Goal: Entertainment & Leisure: Consume media (video, audio)

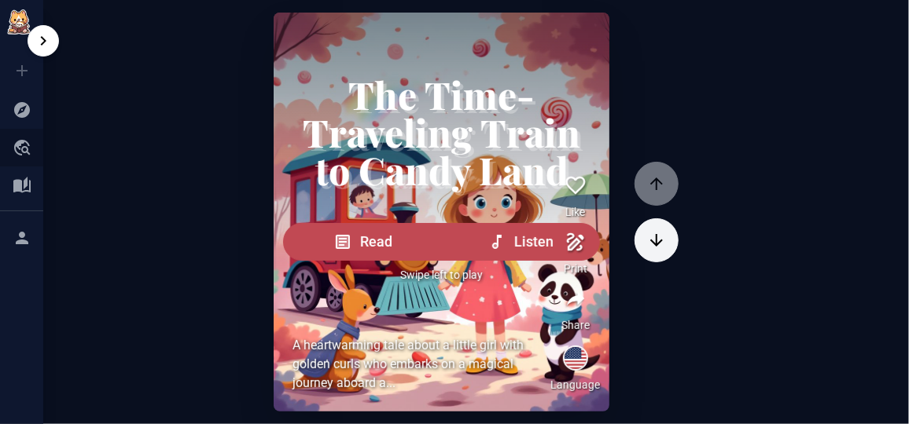
click at [20, 151] on icon at bounding box center [22, 147] width 19 height 19
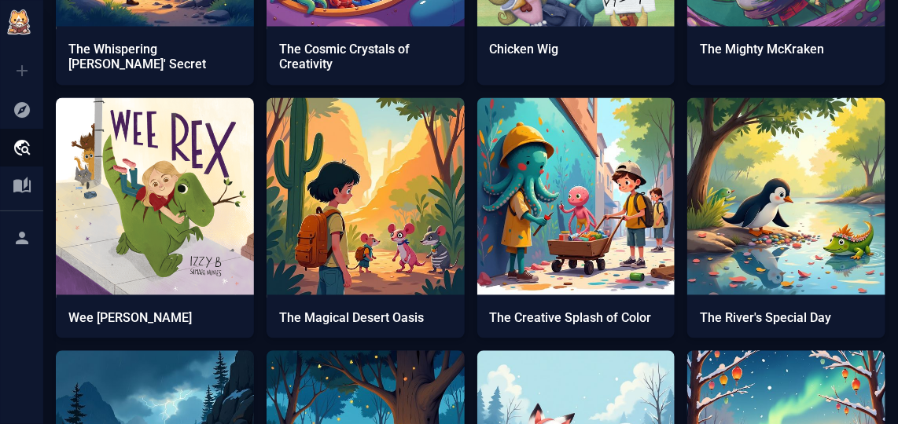
scroll to position [1071, 0]
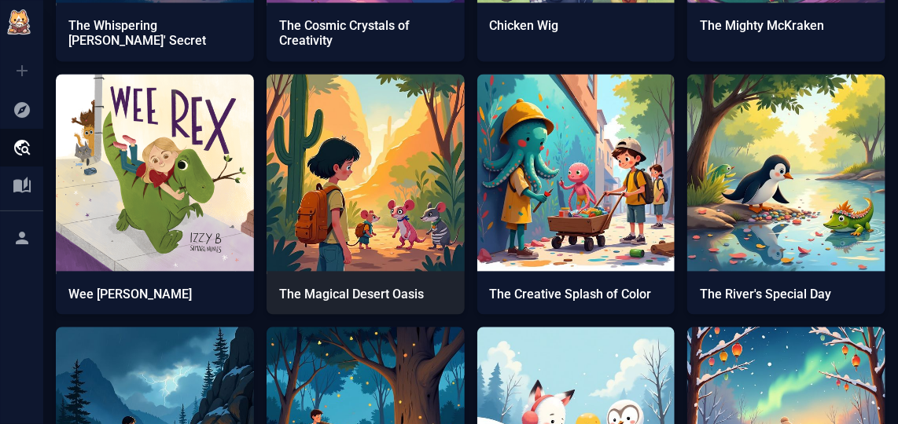
click at [343, 167] on img at bounding box center [365, 173] width 198 height 198
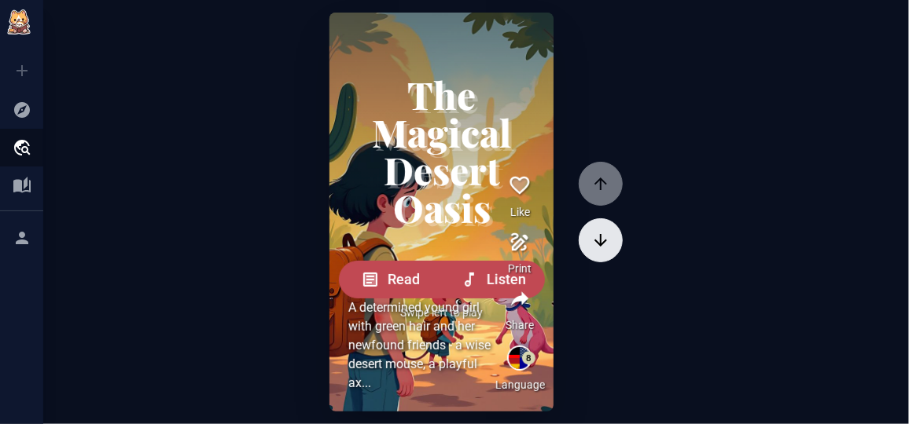
click at [604, 231] on icon "button" at bounding box center [600, 240] width 19 height 19
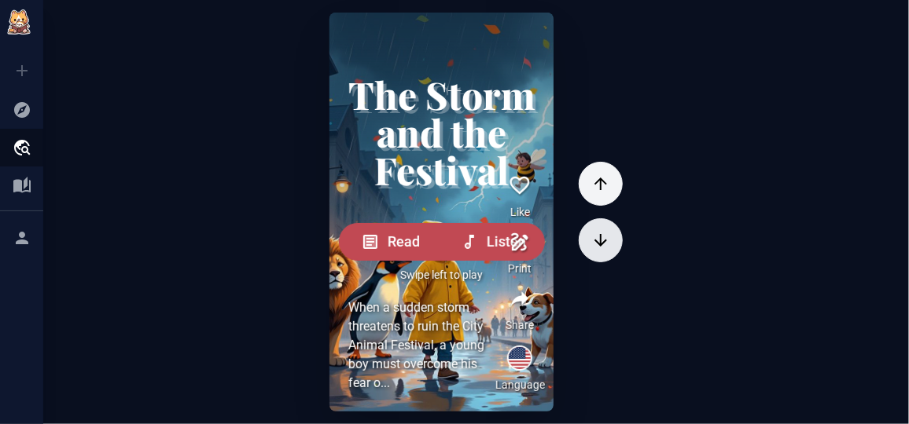
click at [605, 220] on button "button" at bounding box center [601, 241] width 44 height 44
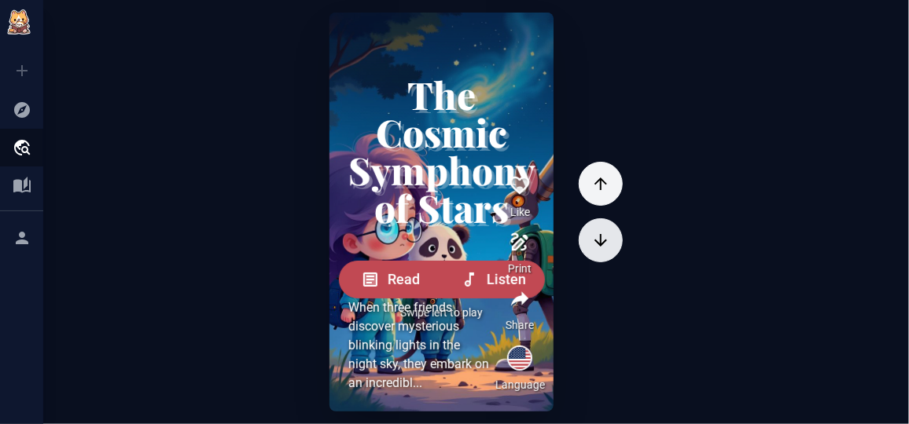
click at [605, 220] on button "button" at bounding box center [601, 241] width 44 height 44
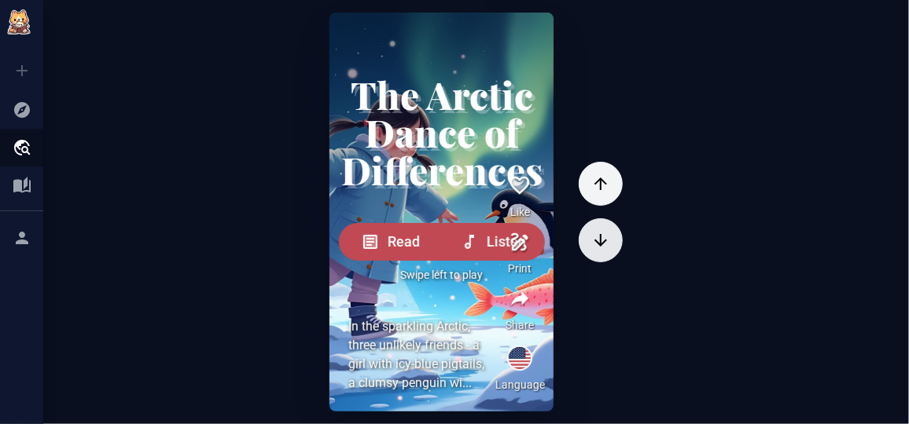
click at [605, 220] on button "button" at bounding box center [601, 241] width 44 height 44
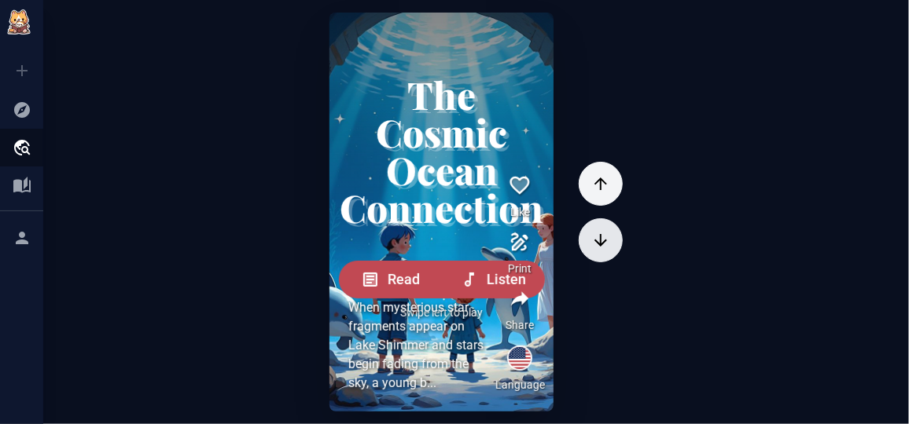
click at [605, 220] on button "button" at bounding box center [601, 241] width 44 height 44
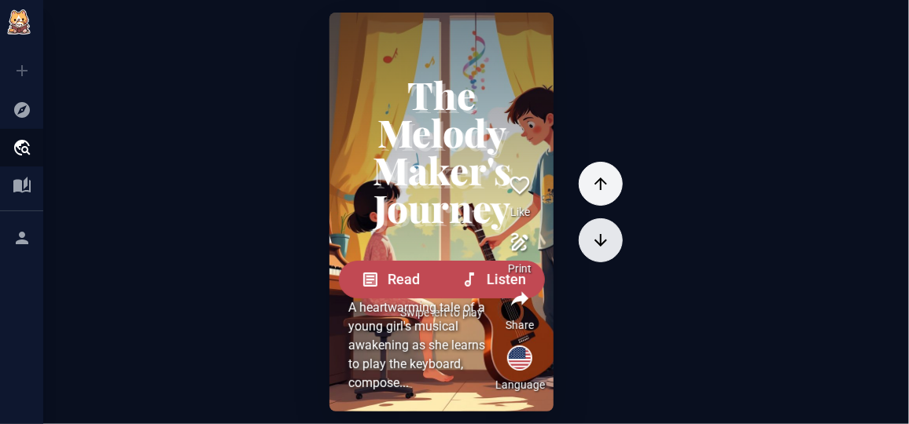
click at [605, 220] on button "button" at bounding box center [601, 241] width 44 height 44
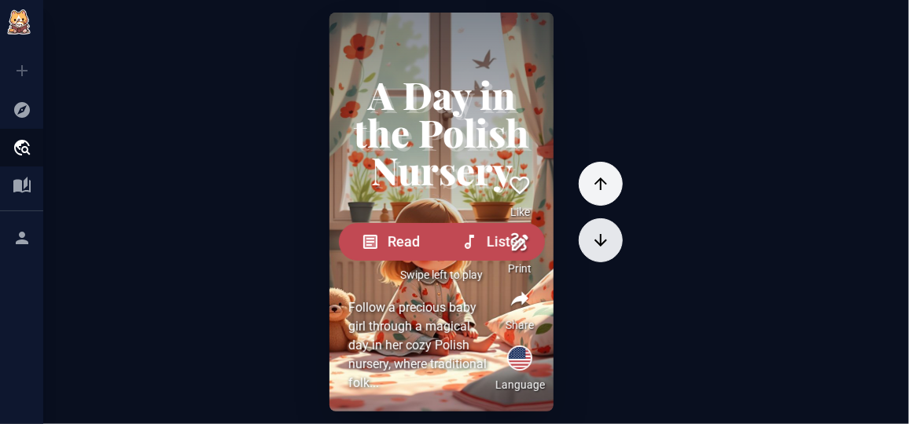
click at [605, 220] on button "button" at bounding box center [601, 241] width 44 height 44
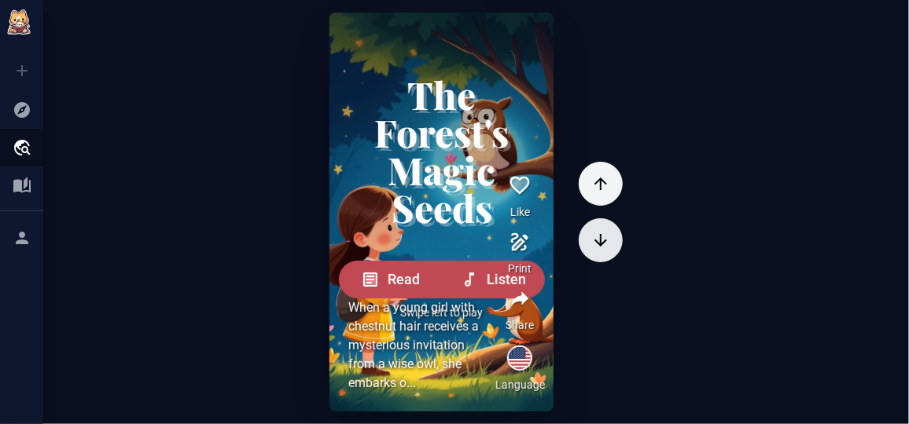
click at [605, 220] on button "button" at bounding box center [601, 241] width 44 height 44
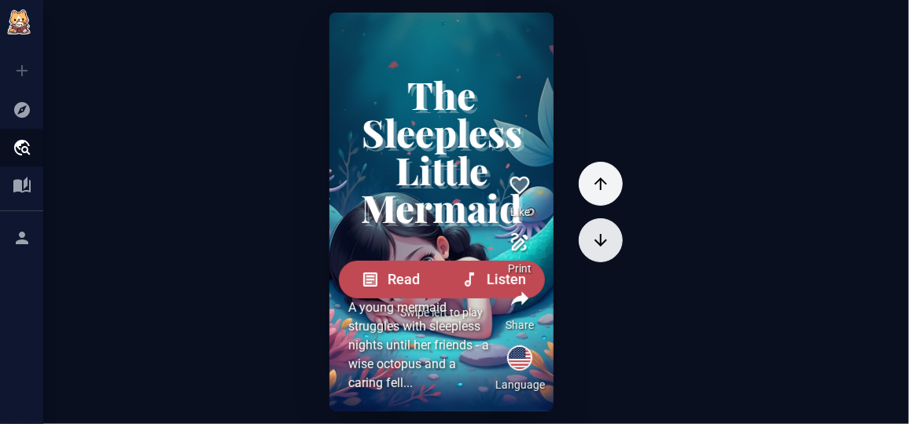
click at [605, 220] on button "button" at bounding box center [601, 241] width 44 height 44
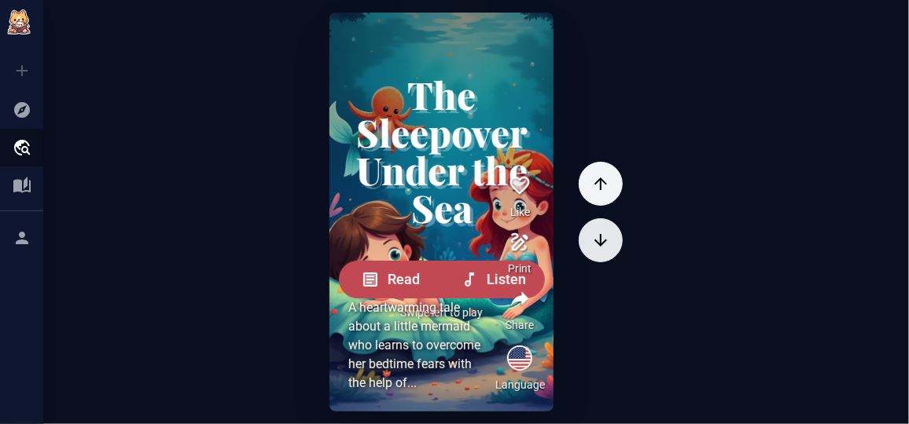
click at [605, 220] on button "button" at bounding box center [601, 241] width 44 height 44
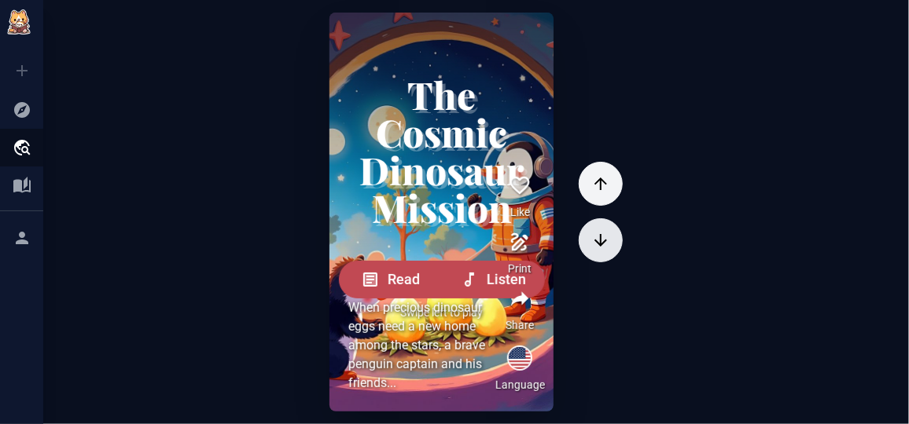
click at [605, 220] on button "button" at bounding box center [601, 241] width 44 height 44
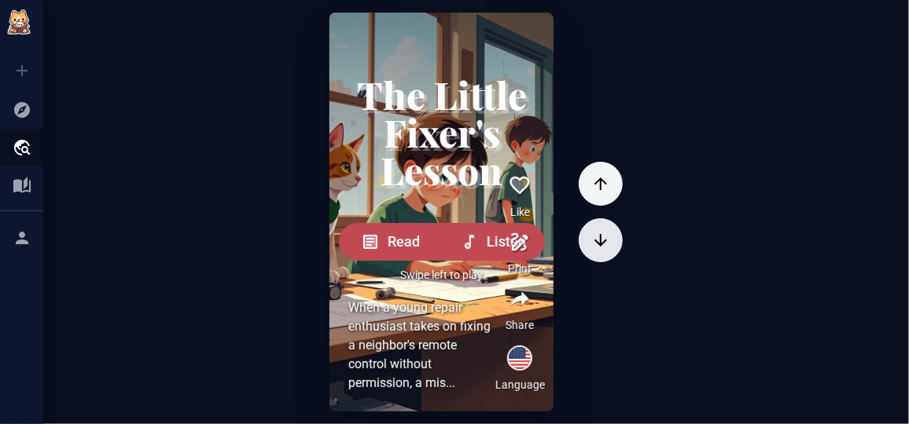
click at [605, 220] on button "button" at bounding box center [601, 241] width 44 height 44
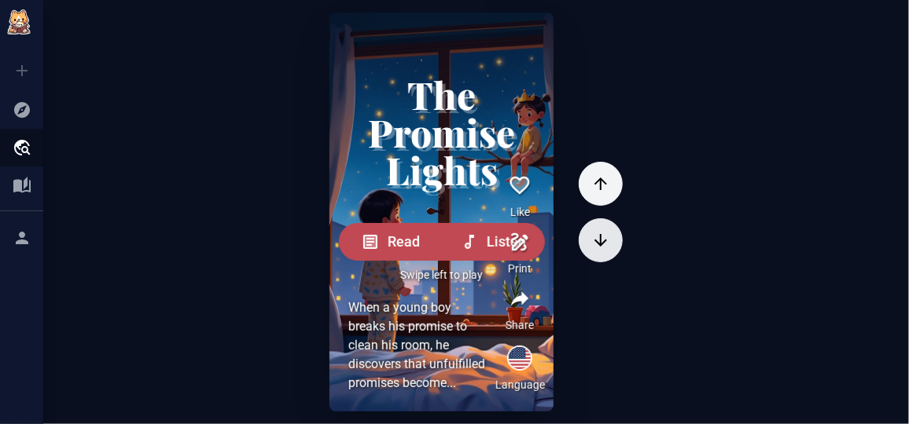
click at [605, 220] on button "button" at bounding box center [601, 241] width 44 height 44
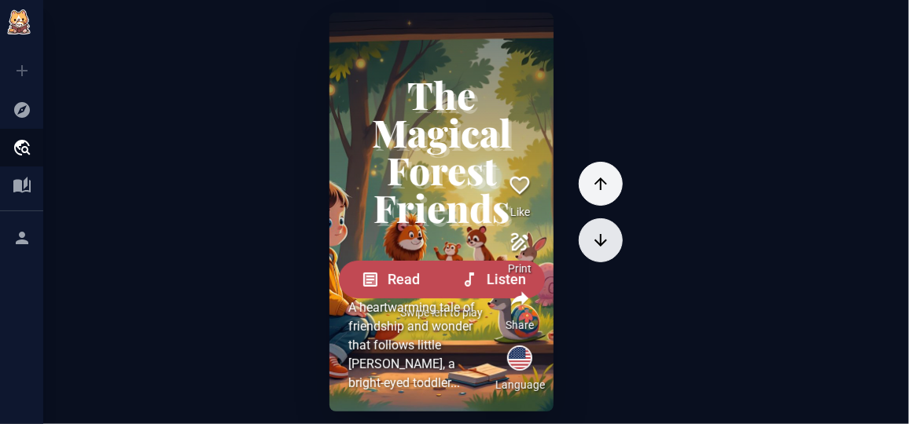
click at [605, 220] on button "button" at bounding box center [601, 241] width 44 height 44
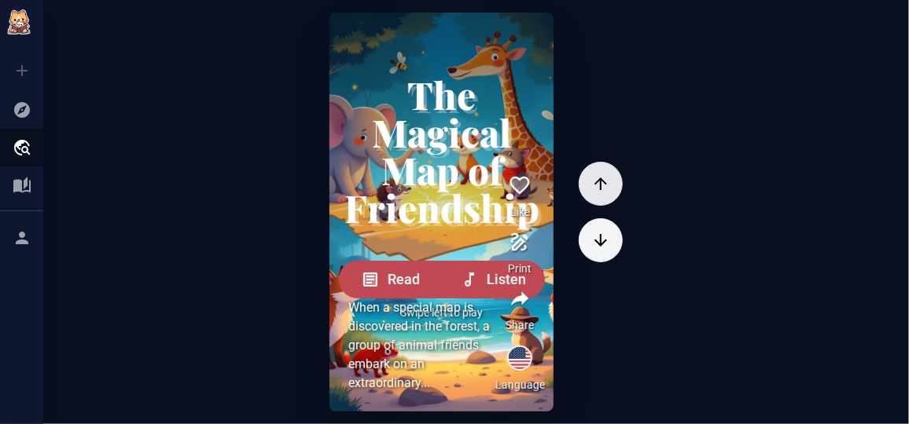
click at [609, 170] on button "button" at bounding box center [601, 184] width 44 height 44
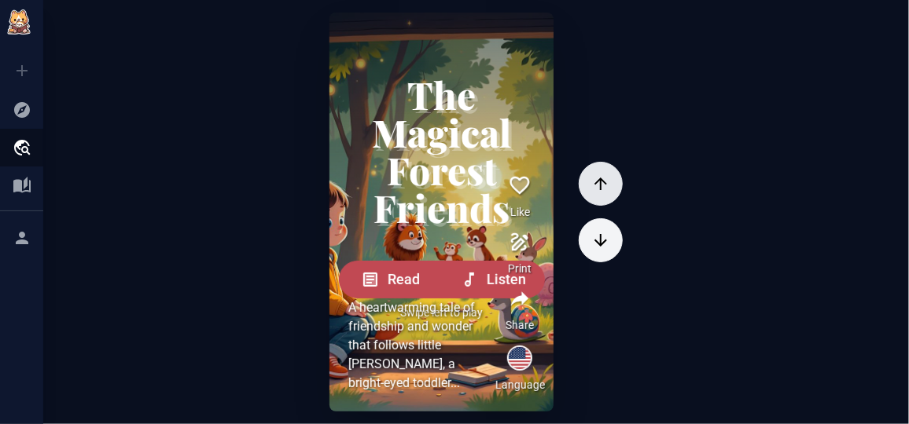
click at [596, 182] on icon "button" at bounding box center [600, 184] width 19 height 19
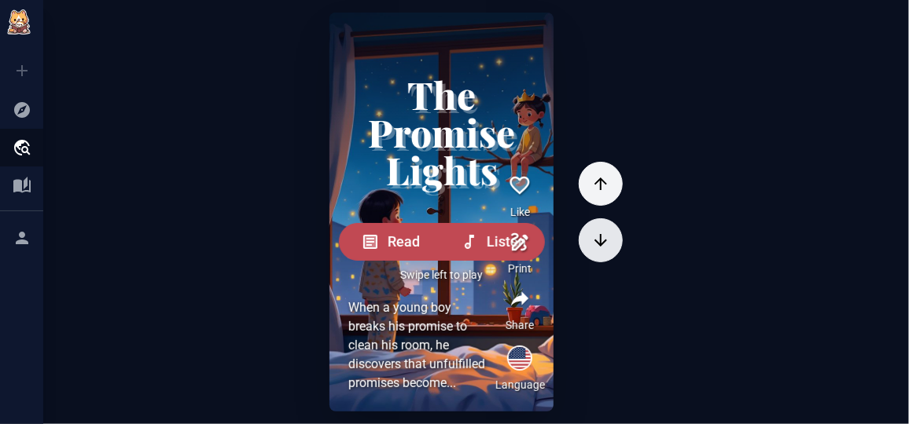
click at [594, 244] on icon "button" at bounding box center [600, 240] width 19 height 19
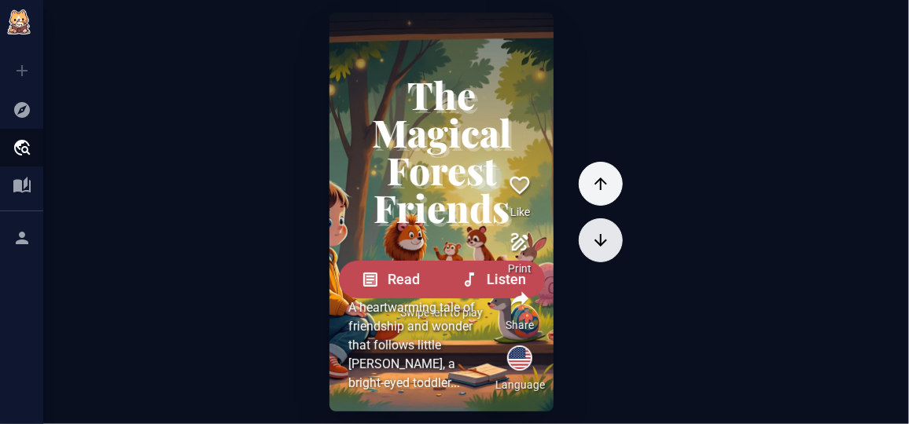
click at [594, 244] on icon "button" at bounding box center [600, 240] width 19 height 19
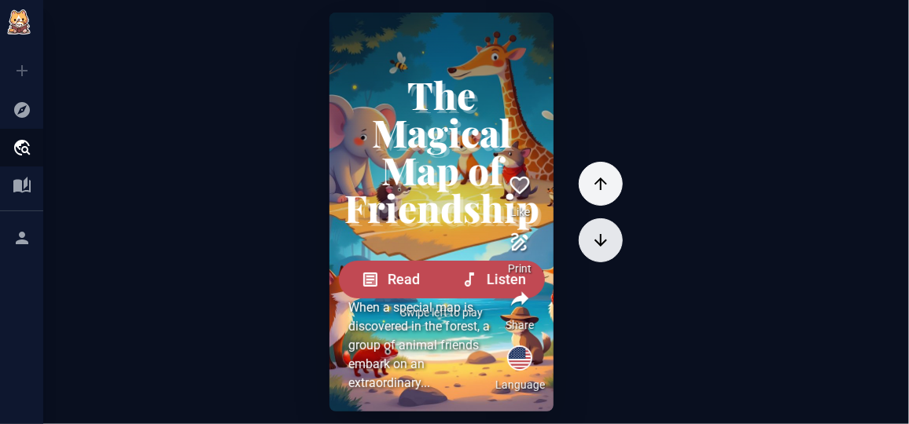
click at [594, 244] on icon "button" at bounding box center [600, 240] width 19 height 19
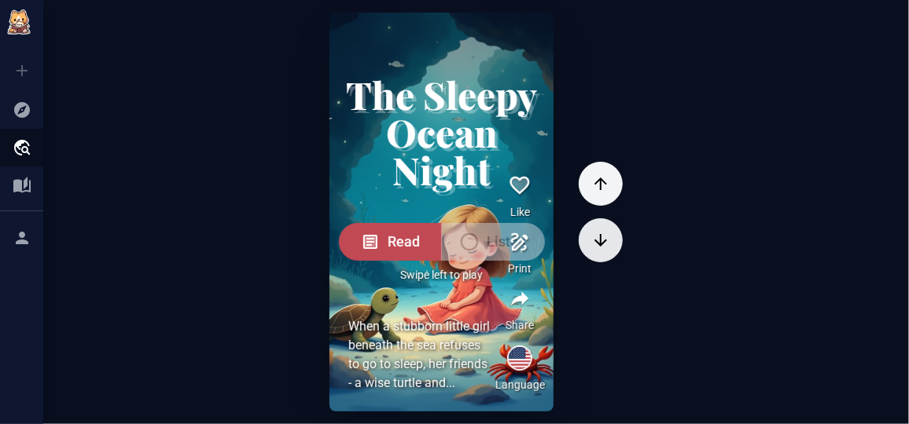
click at [594, 244] on icon "button" at bounding box center [600, 240] width 19 height 19
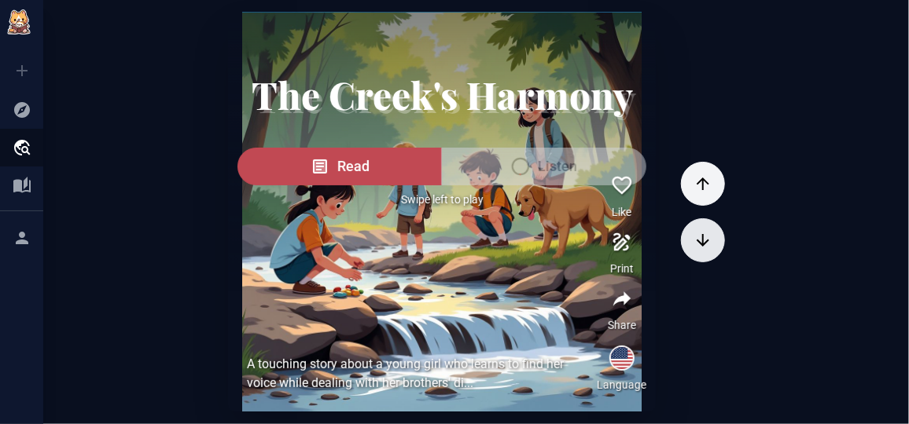
click at [693, 244] on icon "button" at bounding box center [702, 240] width 19 height 19
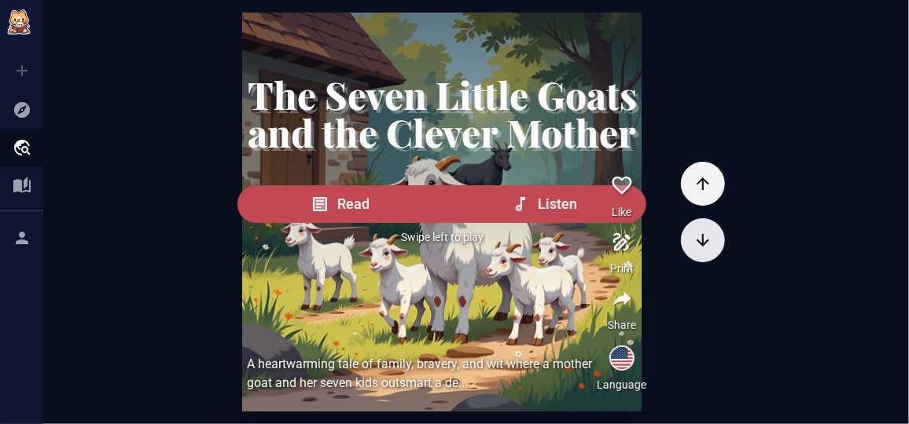
click at [693, 244] on icon "button" at bounding box center [702, 240] width 19 height 19
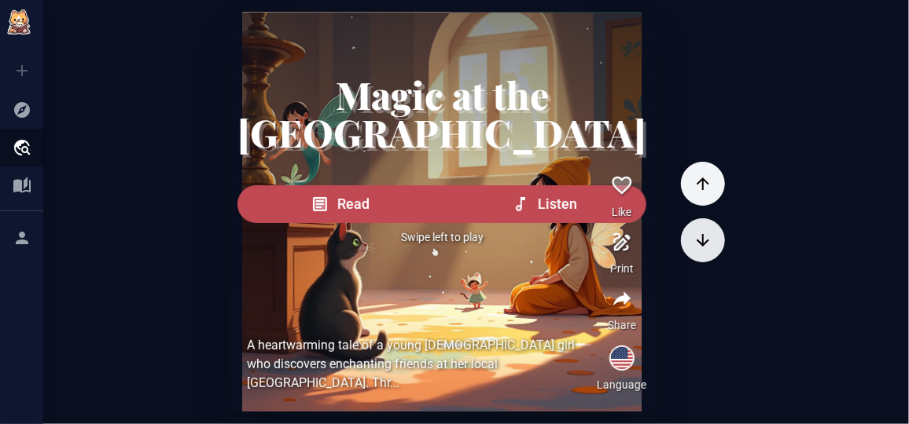
click at [693, 244] on icon "button" at bounding box center [702, 240] width 19 height 19
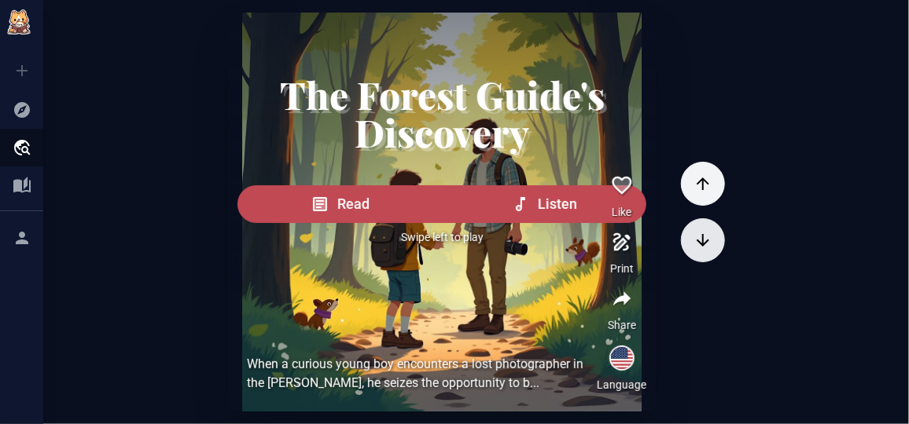
click at [693, 244] on icon "button" at bounding box center [702, 240] width 19 height 19
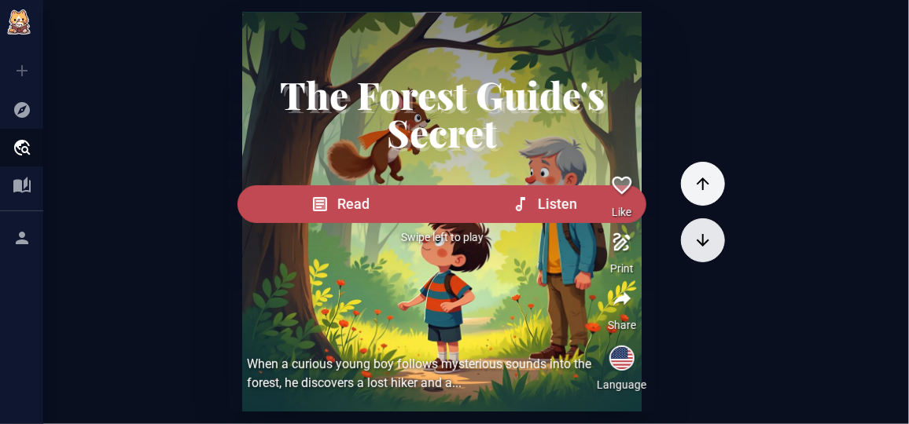
click at [693, 244] on icon "button" at bounding box center [702, 240] width 19 height 19
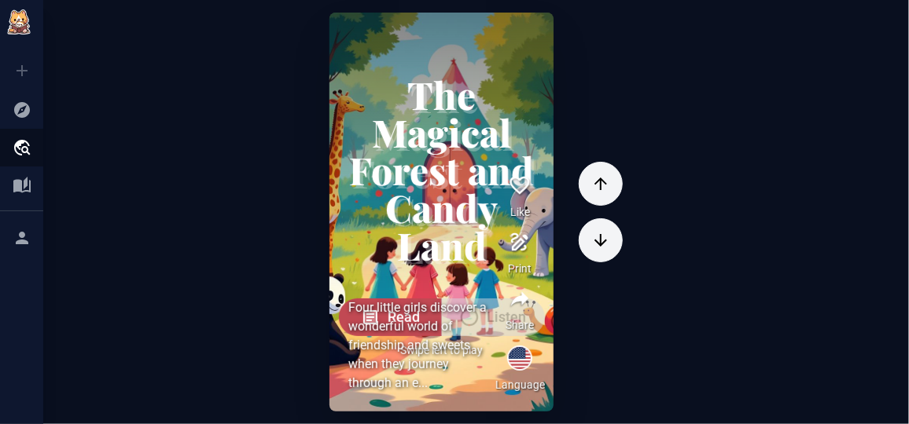
click at [339, 308] on div "Read Listen" at bounding box center [442, 318] width 206 height 38
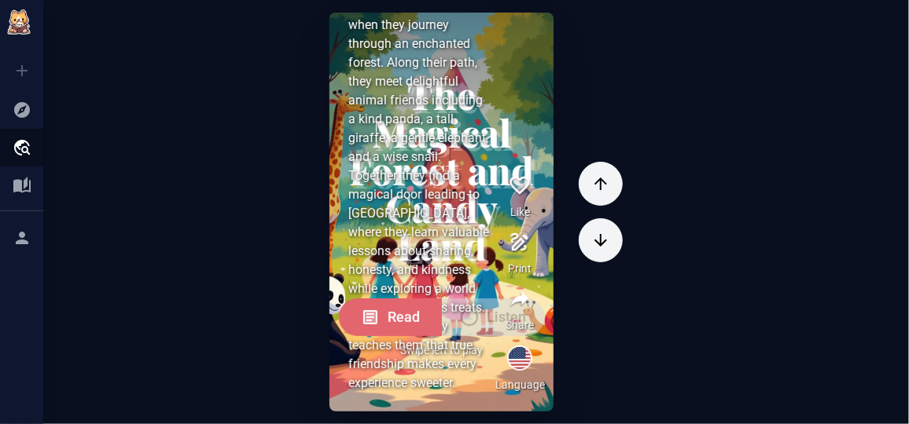
click at [340, 314] on button "Read" at bounding box center [390, 318] width 103 height 38
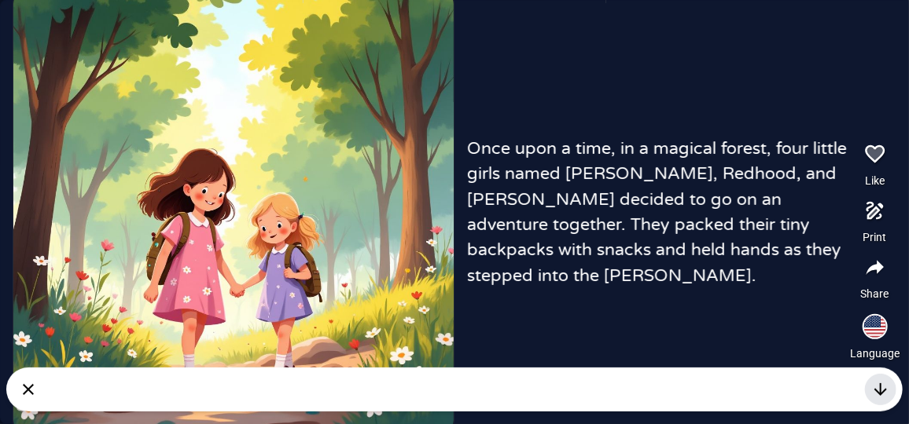
click at [876, 388] on icon "button" at bounding box center [880, 389] width 19 height 19
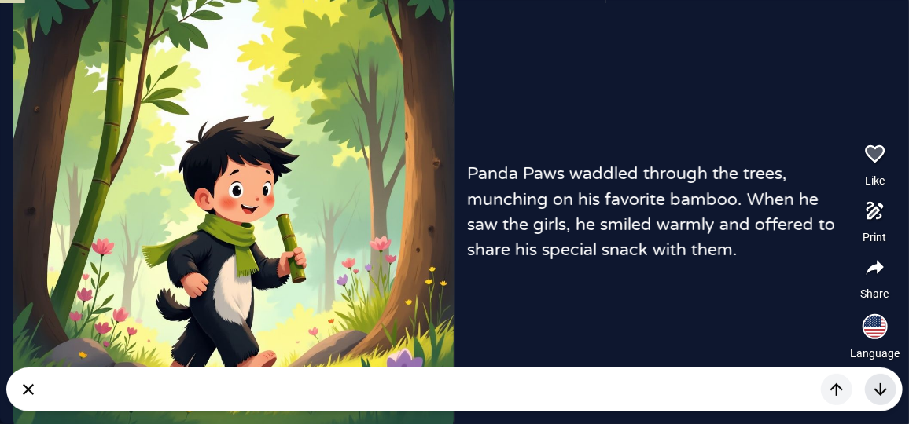
click at [886, 379] on button "button" at bounding box center [880, 389] width 31 height 31
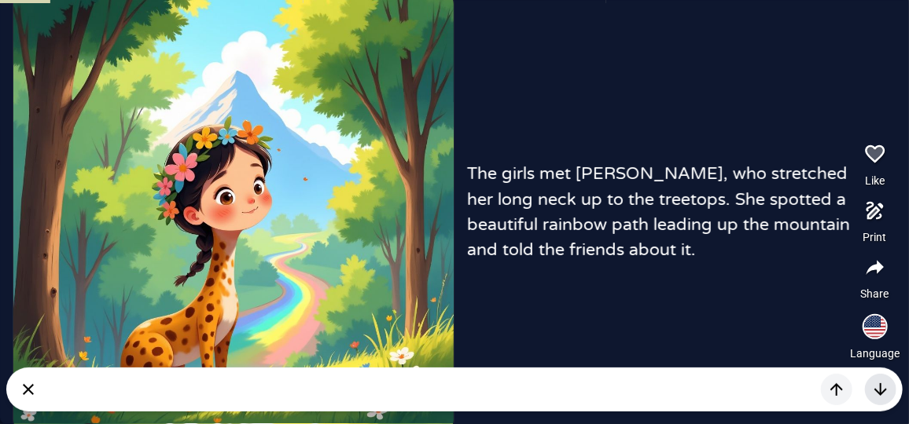
click at [885, 388] on icon "button" at bounding box center [880, 389] width 19 height 19
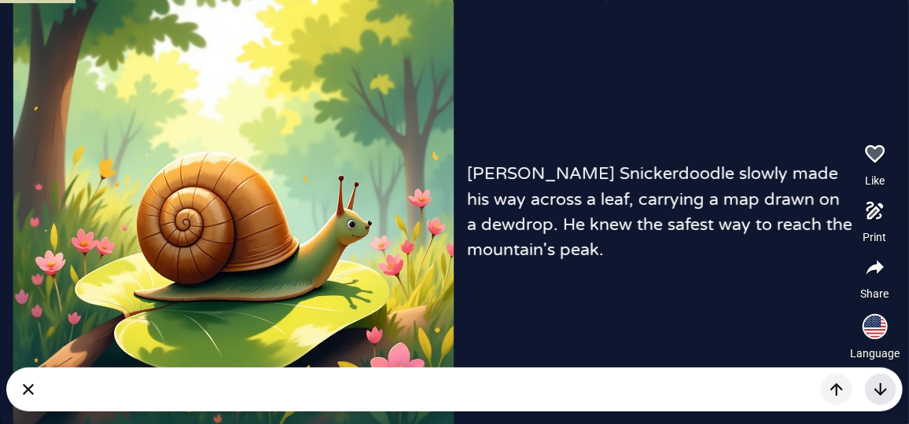
click at [885, 388] on icon "button" at bounding box center [880, 389] width 19 height 19
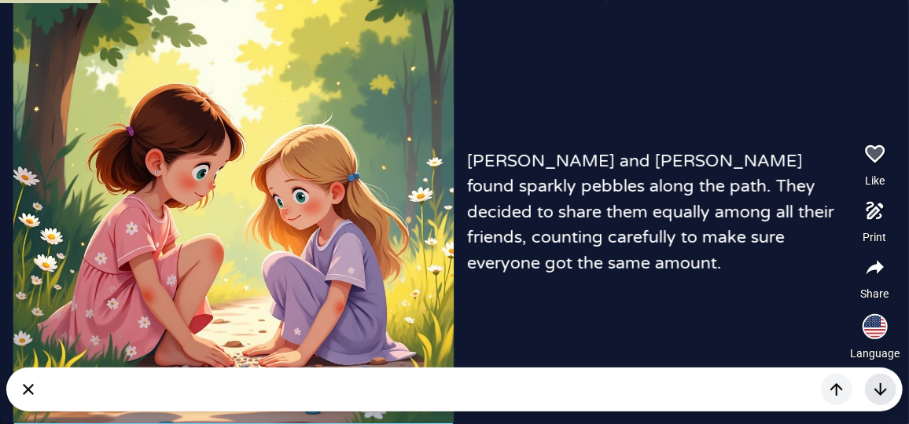
click at [885, 388] on icon "button" at bounding box center [880, 389] width 19 height 19
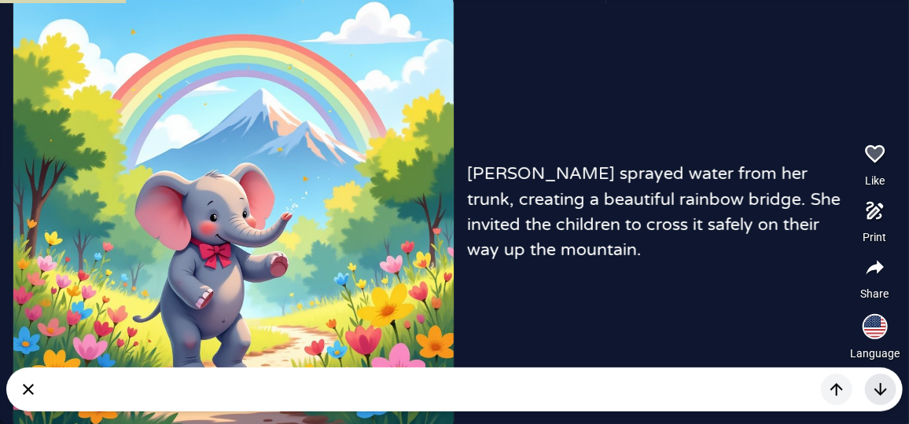
click at [885, 388] on icon "button" at bounding box center [880, 389] width 19 height 19
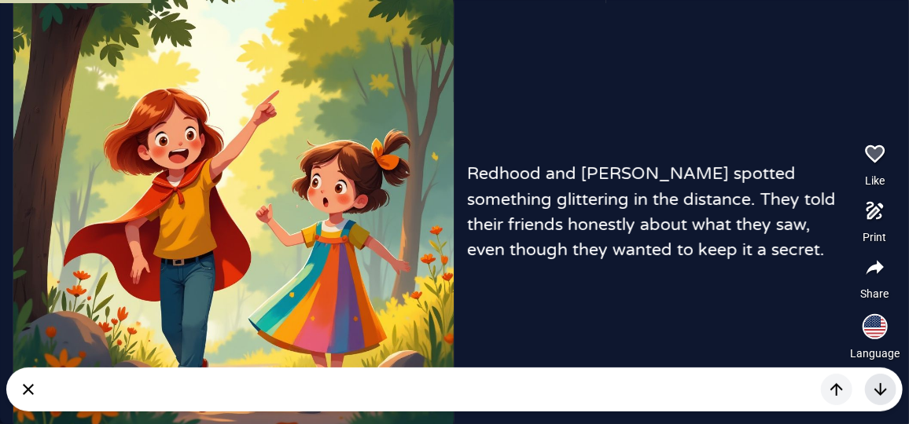
click at [885, 388] on icon "button" at bounding box center [880, 389] width 19 height 19
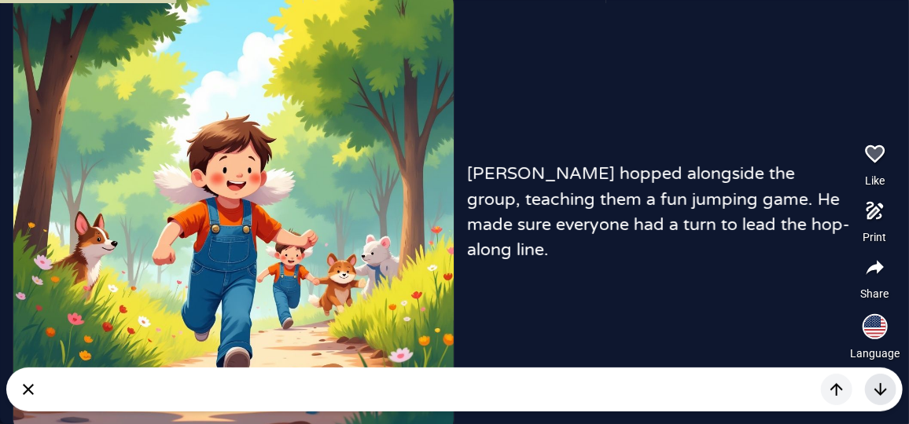
click at [885, 388] on icon "button" at bounding box center [880, 389] width 19 height 19
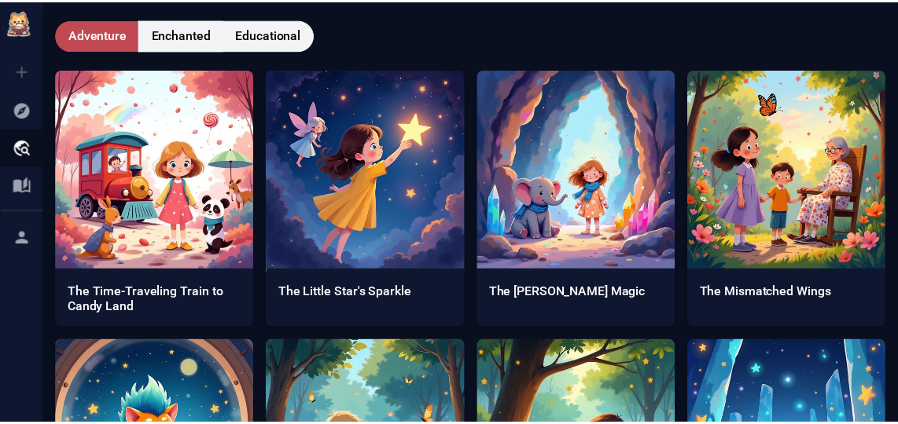
scroll to position [1071, 0]
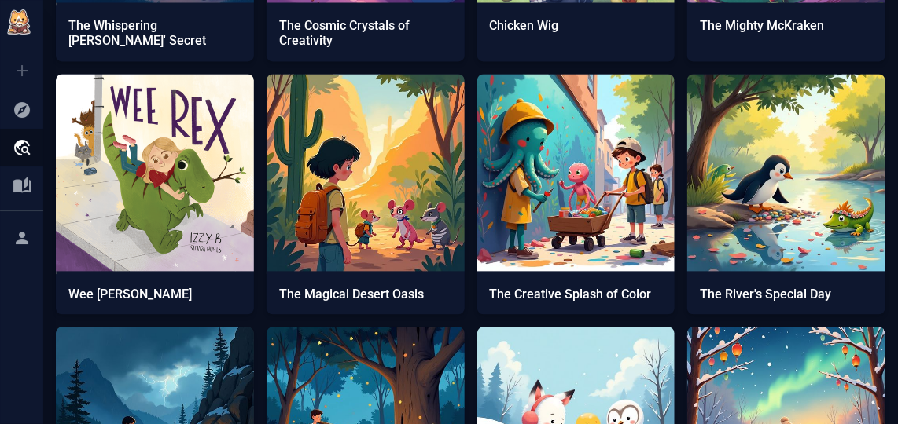
click at [160, 344] on img at bounding box center [155, 426] width 198 height 198
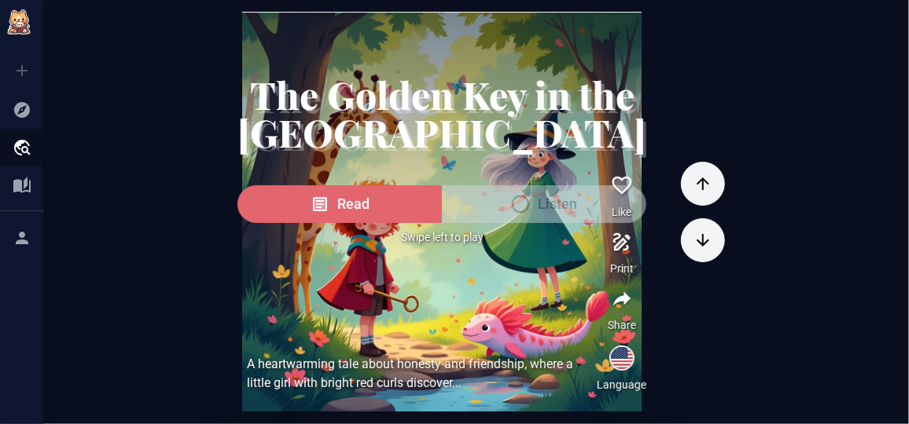
click at [357, 223] on button "Read" at bounding box center [339, 205] width 204 height 38
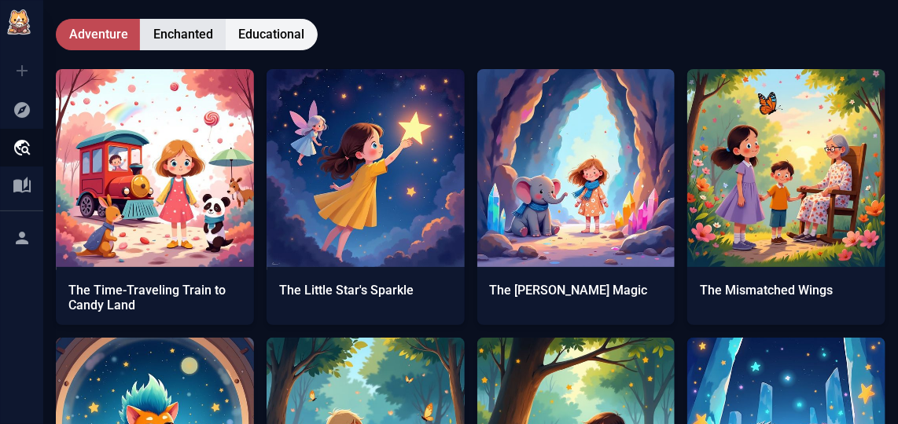
click at [193, 27] on span "Enchanted" at bounding box center [183, 34] width 60 height 19
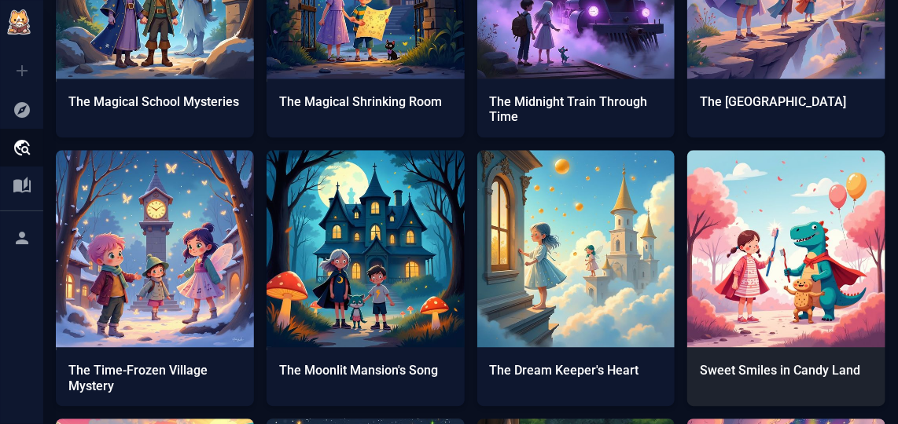
scroll to position [1286, 0]
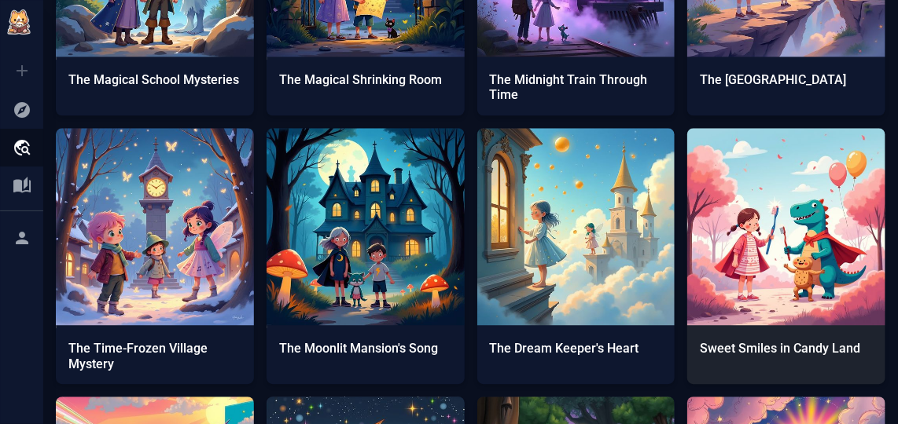
click at [766, 302] on img at bounding box center [786, 227] width 198 height 198
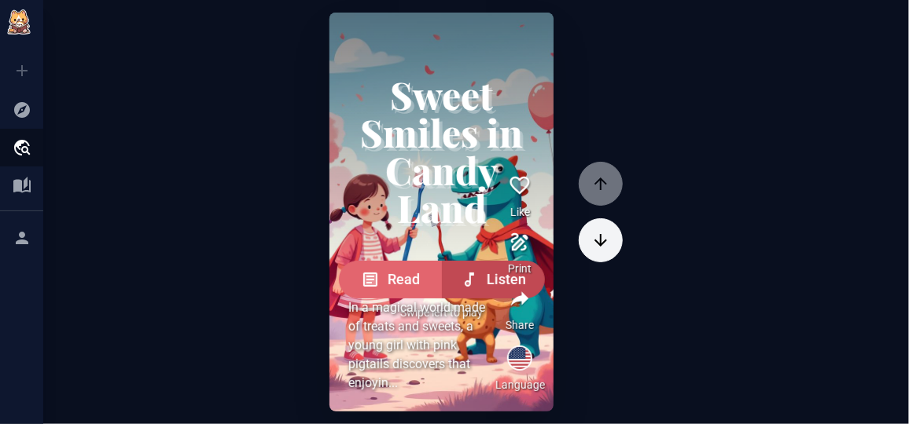
click at [392, 285] on span "Read" at bounding box center [404, 280] width 32 height 22
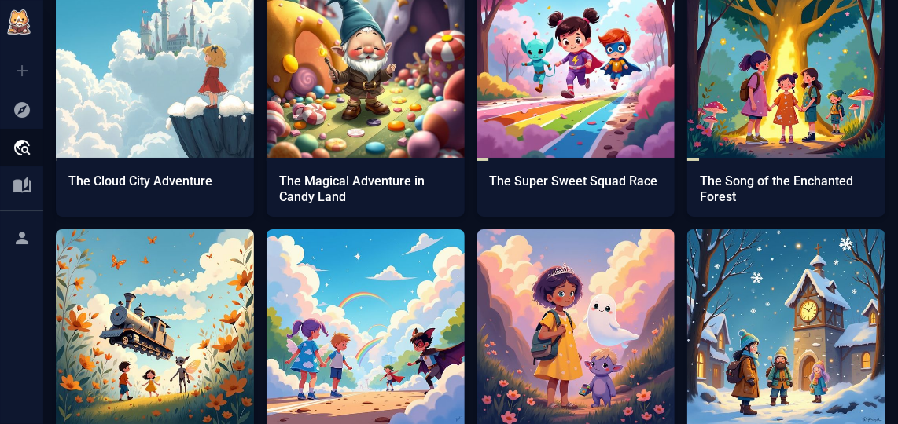
scroll to position [6209, 0]
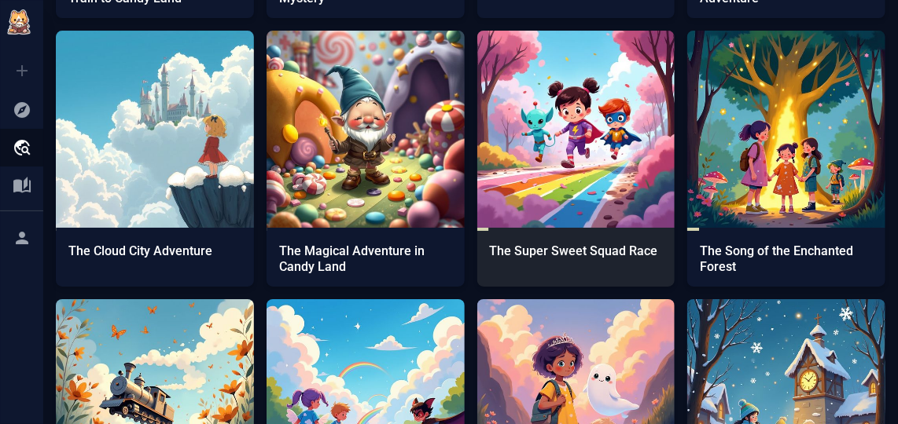
click at [586, 186] on img at bounding box center [576, 130] width 198 height 198
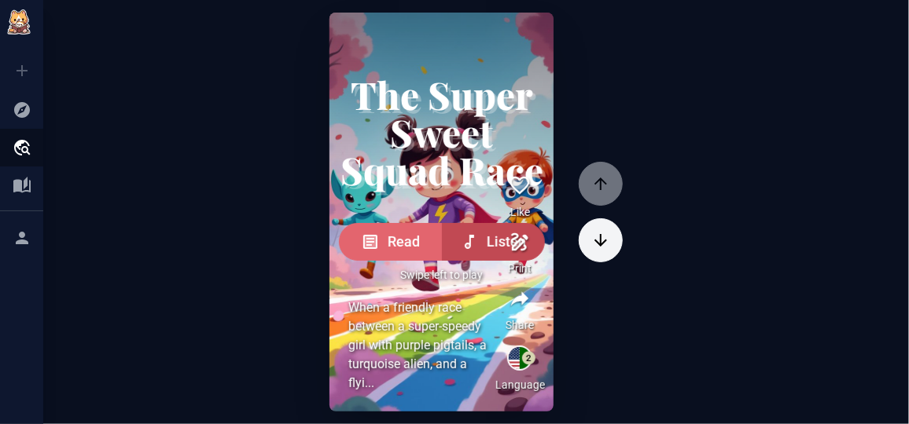
click at [406, 225] on button "Read" at bounding box center [390, 242] width 103 height 38
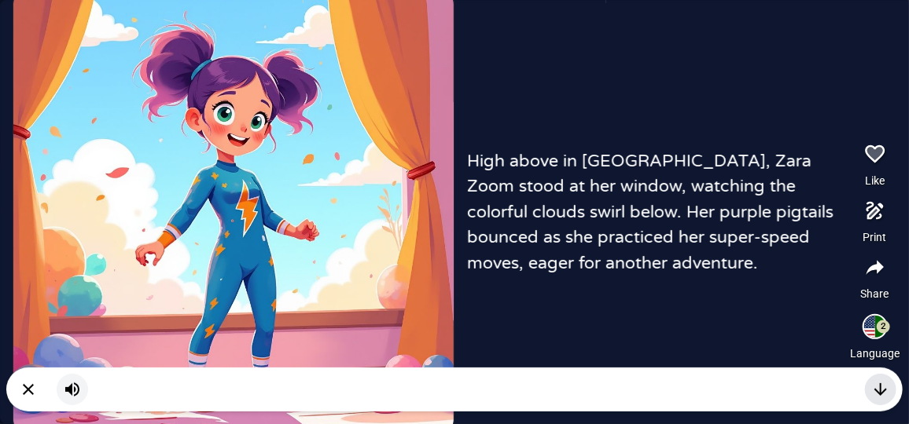
click at [890, 395] on button "button" at bounding box center [880, 389] width 31 height 31
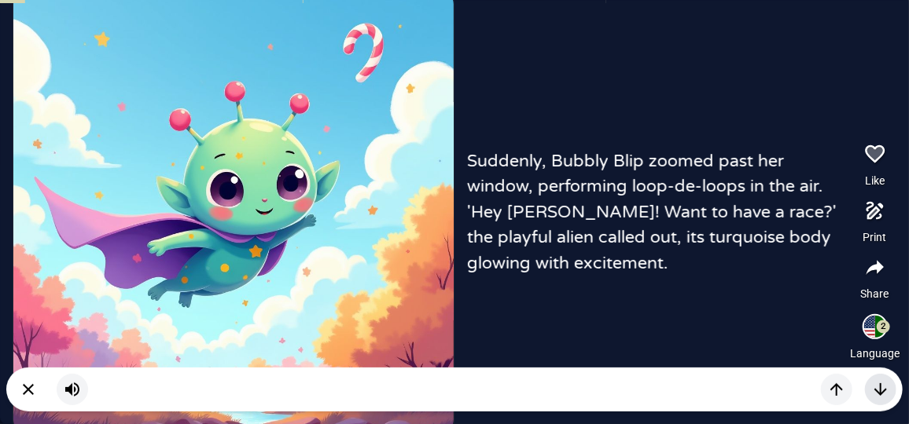
click at [885, 382] on icon "button" at bounding box center [880, 389] width 19 height 19
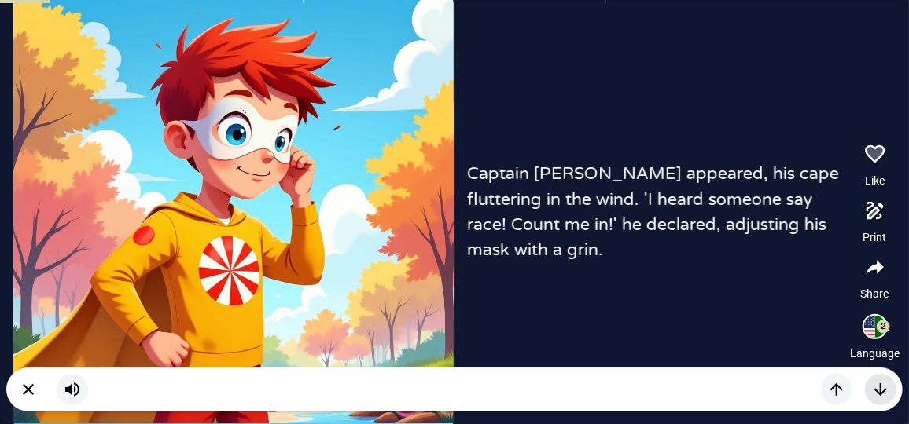
click at [878, 389] on icon "button" at bounding box center [880, 389] width 19 height 19
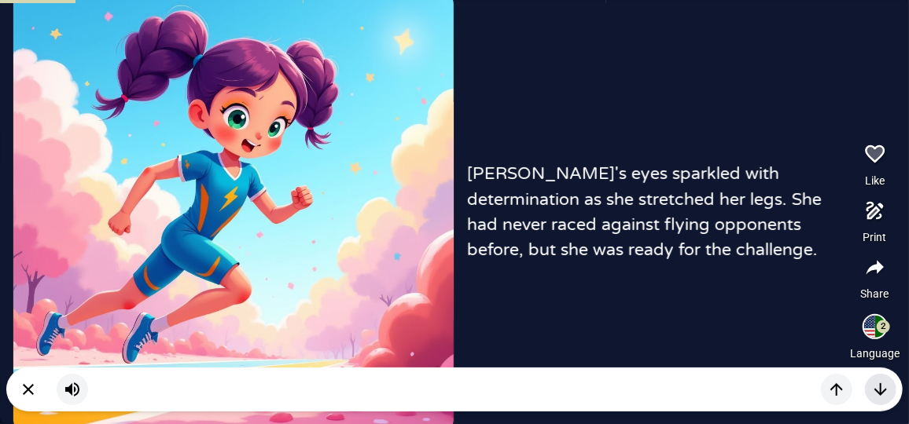
click at [884, 381] on icon "button" at bounding box center [880, 389] width 19 height 19
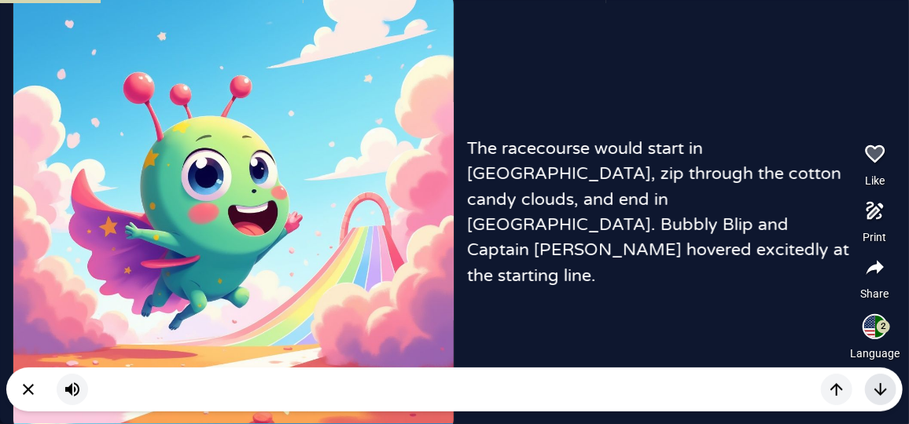
click at [886, 384] on icon "button" at bounding box center [880, 389] width 19 height 19
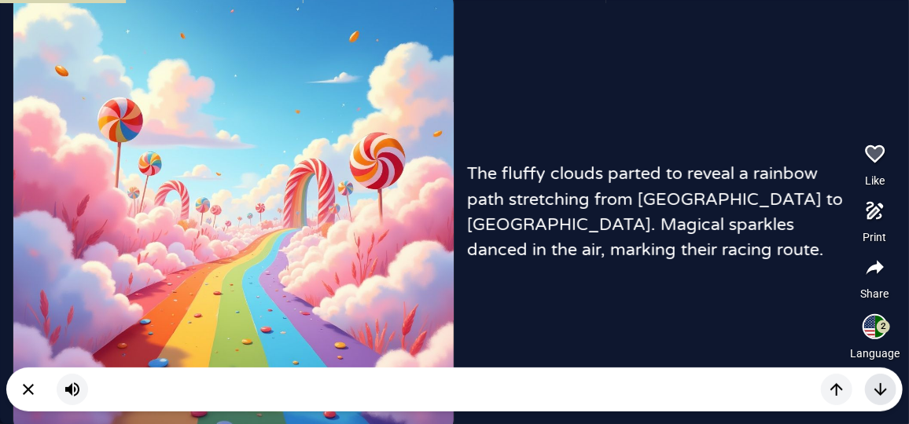
click at [887, 391] on icon "button" at bounding box center [880, 389] width 19 height 19
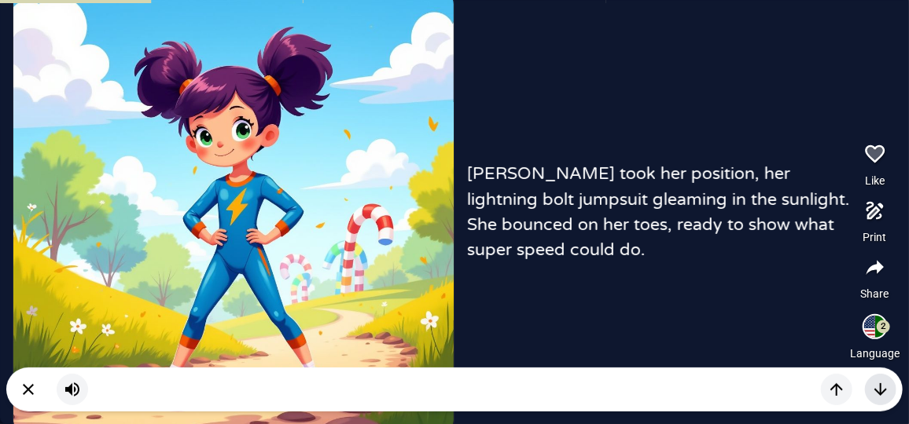
click at [885, 385] on icon "button" at bounding box center [880, 389] width 19 height 19
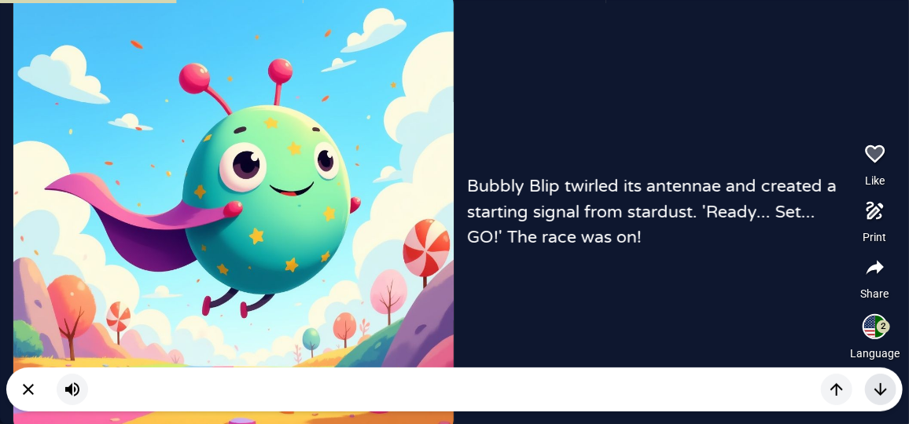
click at [881, 389] on icon "button" at bounding box center [880, 389] width 19 height 19
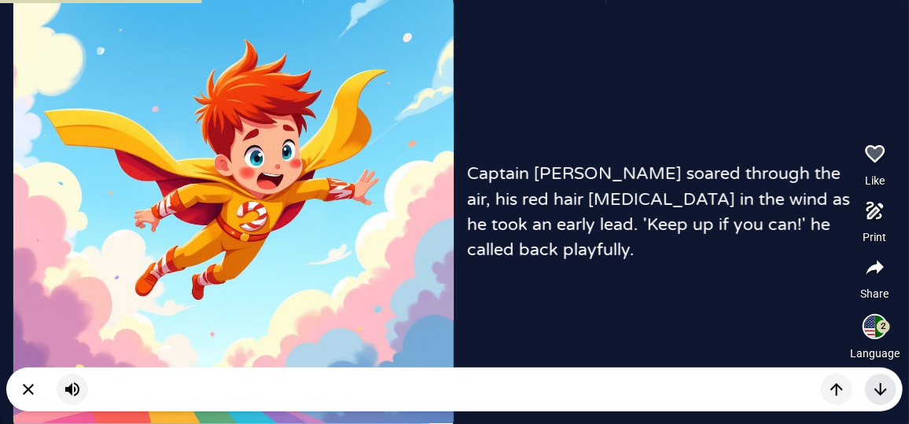
click at [881, 390] on icon "button" at bounding box center [880, 389] width 19 height 19
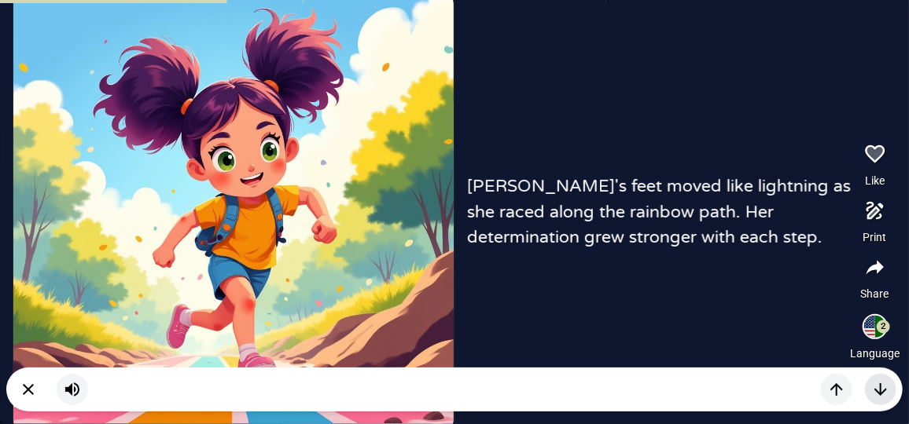
click at [891, 394] on button "button" at bounding box center [880, 389] width 31 height 31
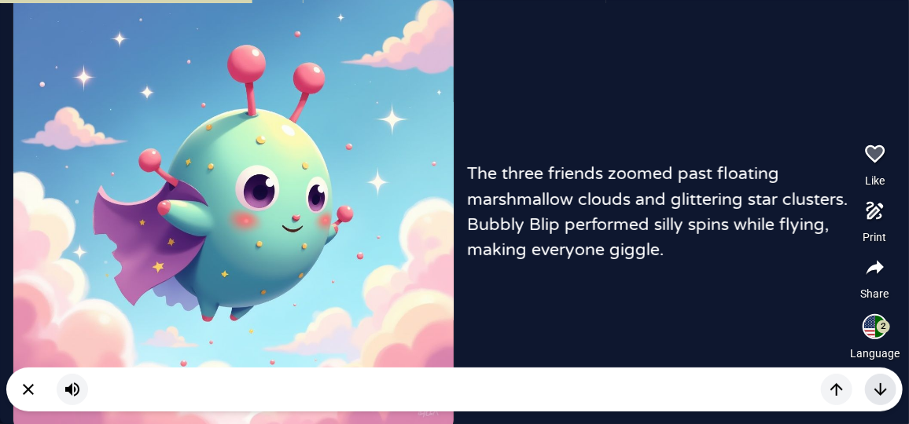
click at [887, 387] on icon "button" at bounding box center [880, 389] width 19 height 19
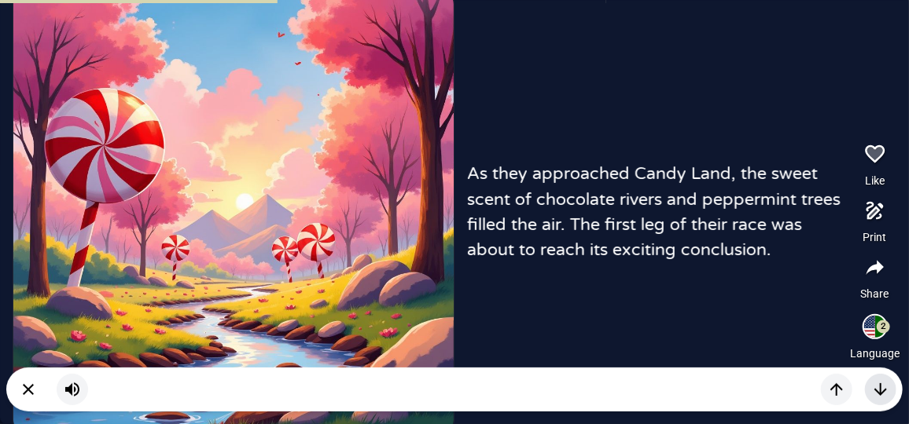
click at [876, 395] on icon "button" at bounding box center [880, 389] width 19 height 19
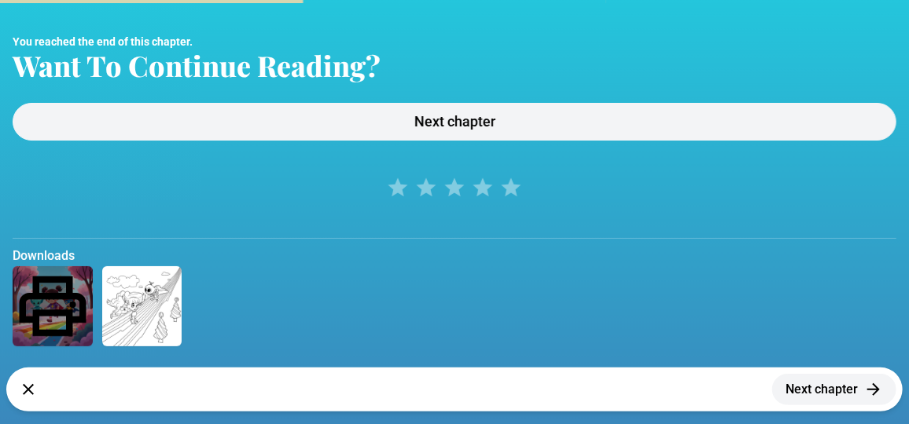
click at [876, 395] on icon "button" at bounding box center [873, 389] width 19 height 19
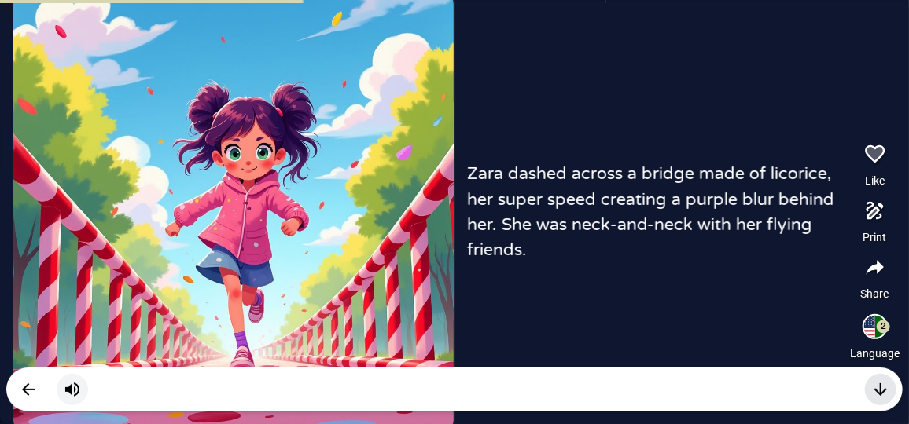
click at [880, 386] on icon "button" at bounding box center [880, 390] width 13 height 13
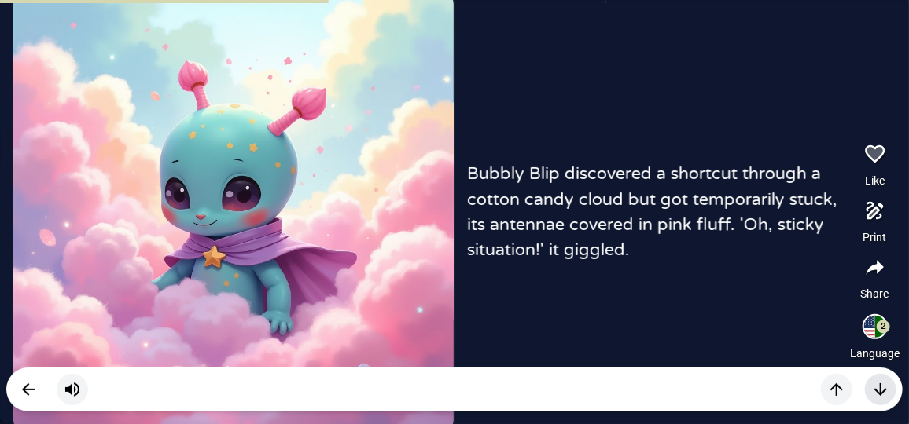
click at [880, 384] on icon "button" at bounding box center [880, 390] width 13 height 13
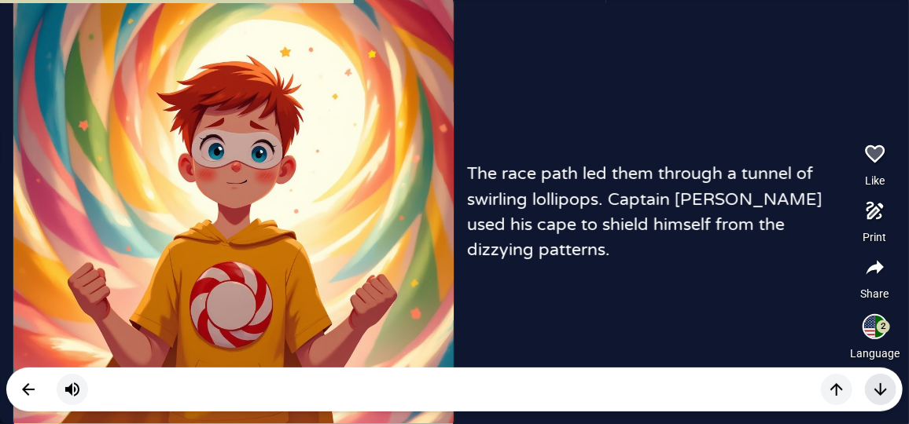
click at [880, 384] on icon "button" at bounding box center [880, 390] width 13 height 13
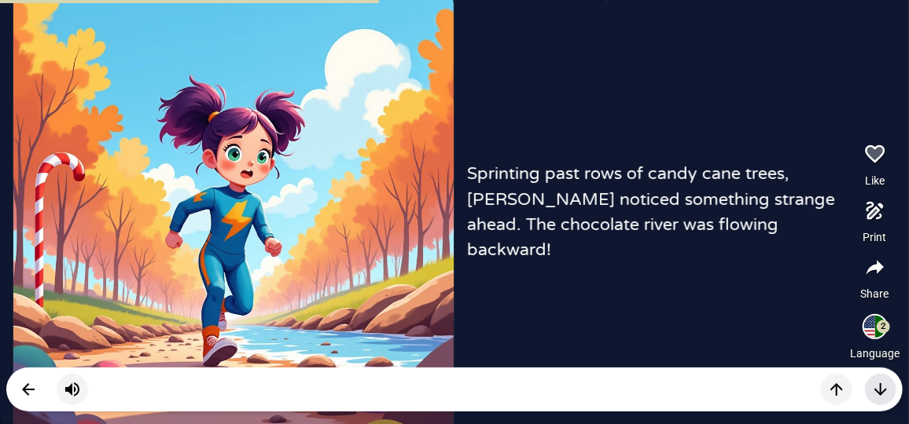
click at [887, 385] on icon "button" at bounding box center [880, 389] width 19 height 19
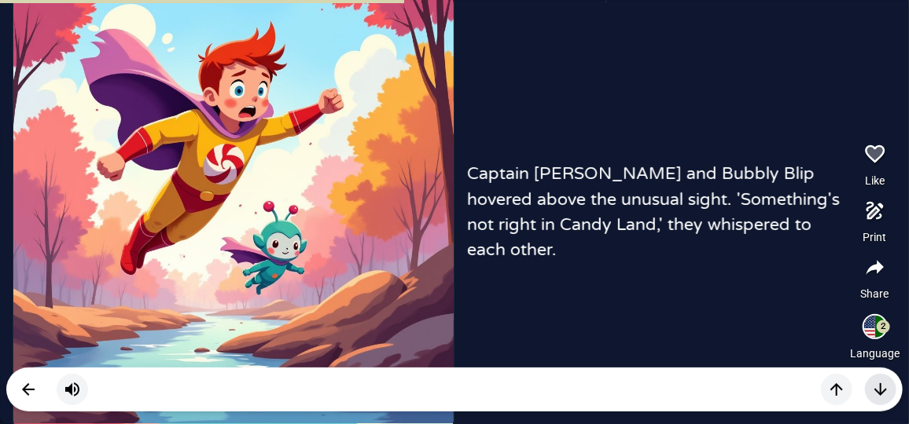
click at [871, 381] on icon "button" at bounding box center [880, 389] width 19 height 19
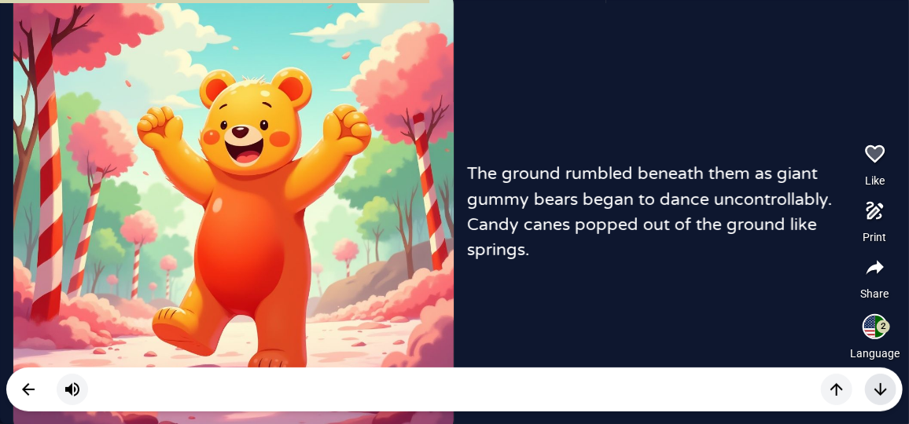
click at [877, 381] on icon "button" at bounding box center [880, 389] width 19 height 19
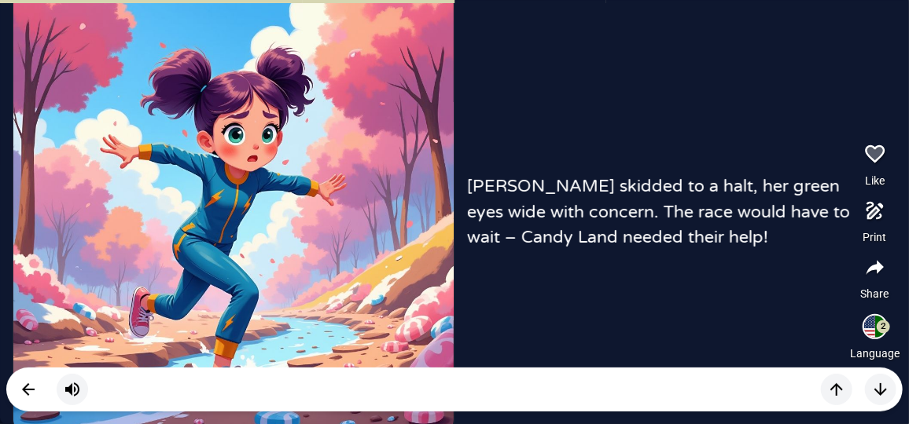
click at [886, 372] on div at bounding box center [454, 390] width 896 height 44
click at [886, 382] on icon "button" at bounding box center [880, 389] width 19 height 19
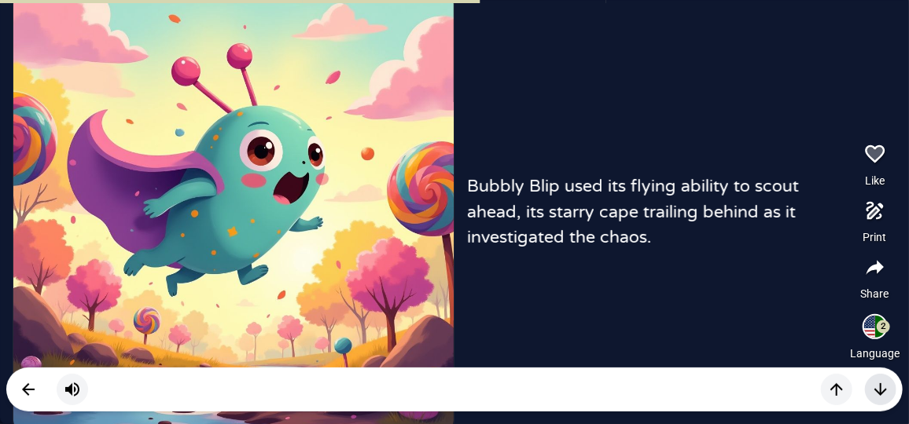
click at [879, 383] on icon "button" at bounding box center [880, 389] width 19 height 19
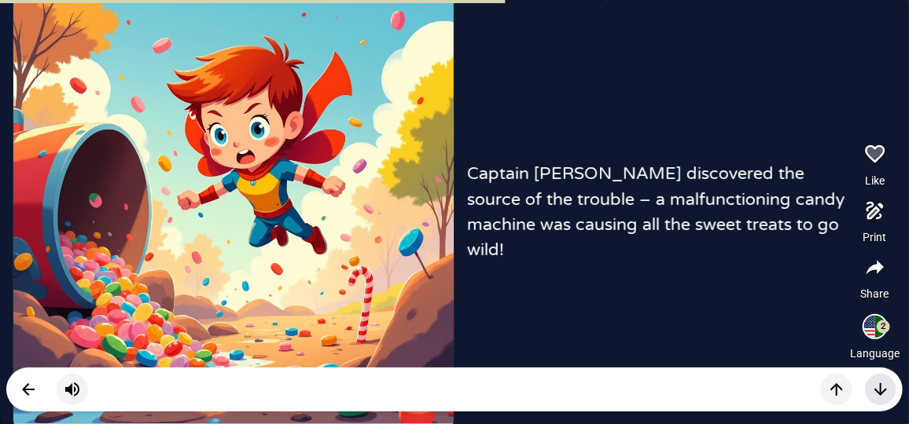
click at [873, 384] on icon "button" at bounding box center [880, 389] width 19 height 19
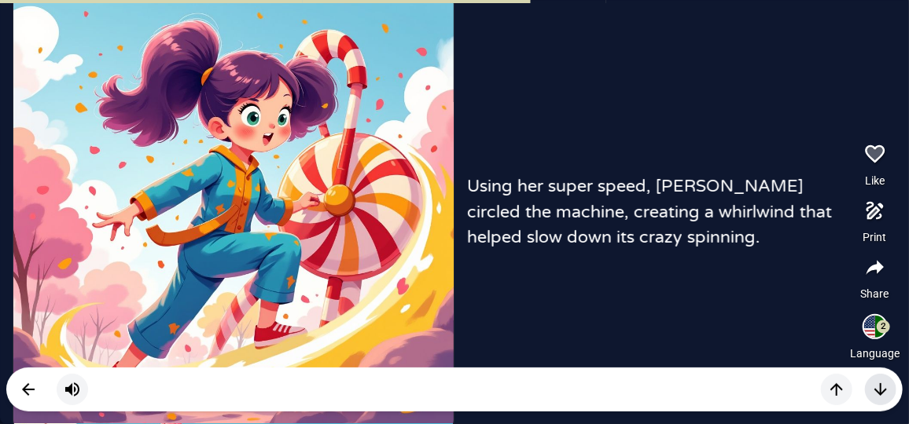
click at [868, 388] on button "button" at bounding box center [880, 389] width 31 height 31
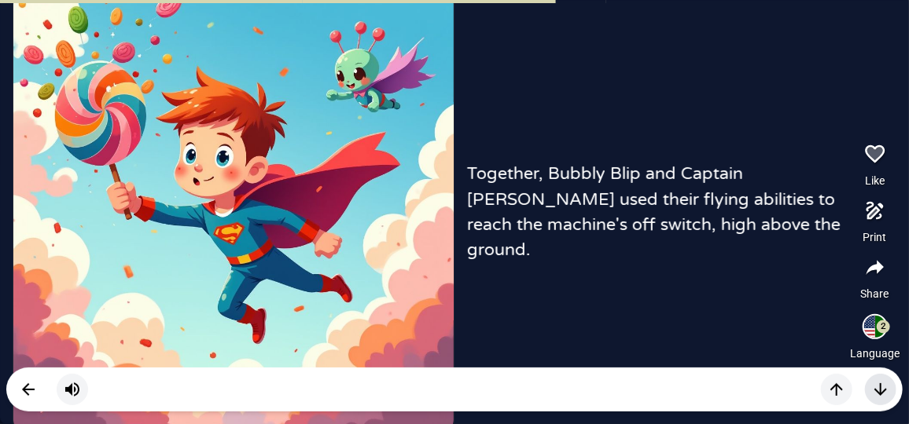
click at [869, 380] on button "button" at bounding box center [880, 389] width 31 height 31
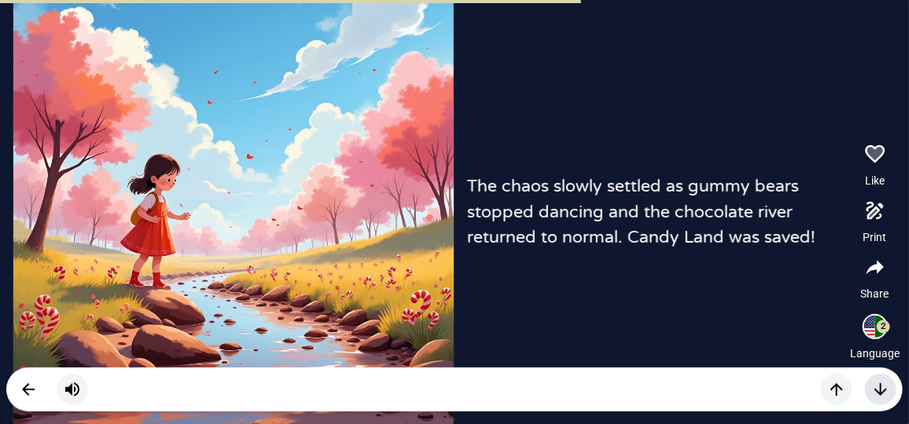
click at [869, 380] on button "button" at bounding box center [880, 389] width 31 height 31
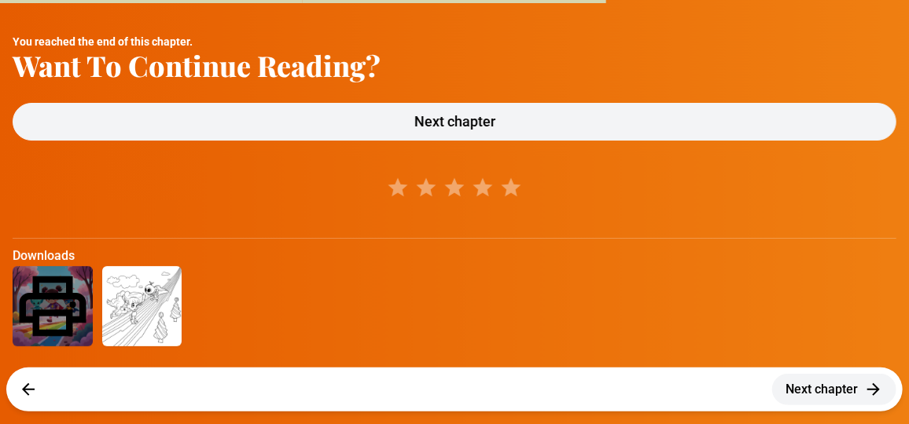
click at [869, 380] on button "Next chapter" at bounding box center [834, 389] width 124 height 31
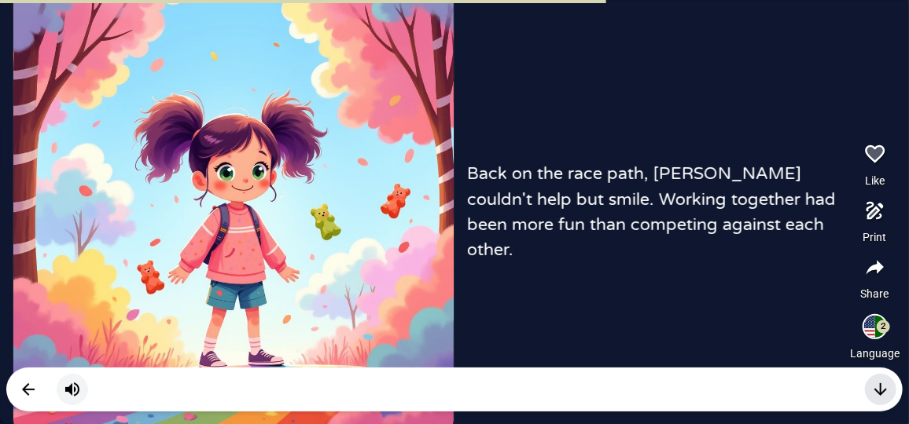
click at [880, 380] on icon "button" at bounding box center [880, 389] width 19 height 19
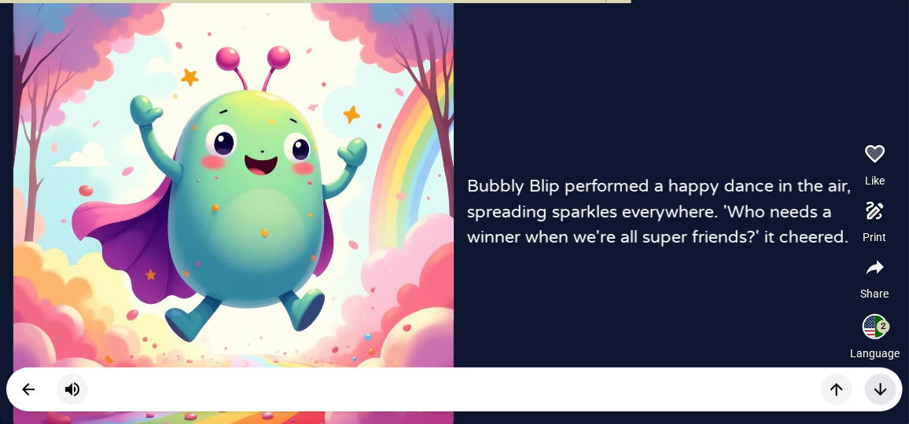
click at [883, 388] on icon "button" at bounding box center [880, 389] width 19 height 19
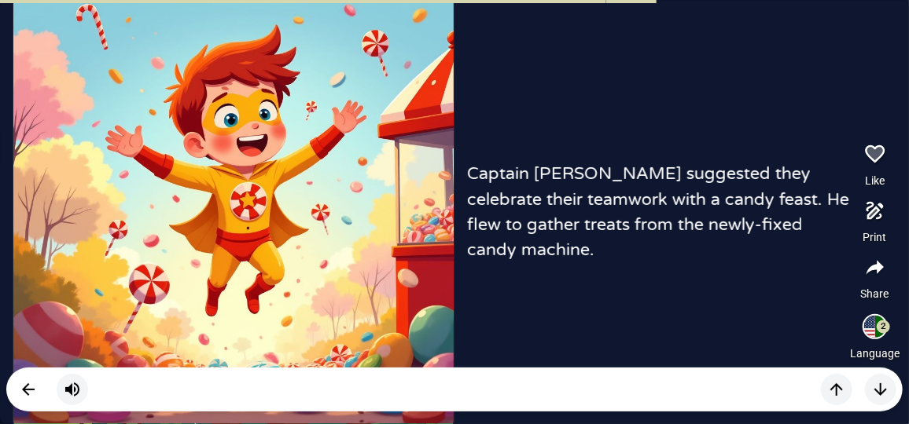
click at [877, 347] on p "Language" at bounding box center [875, 354] width 50 height 16
click at [874, 395] on icon "button" at bounding box center [880, 389] width 19 height 19
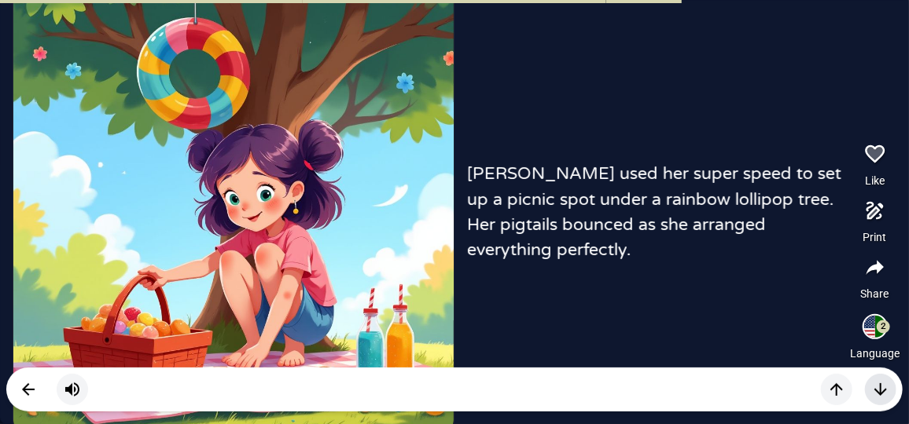
click at [891, 388] on button "button" at bounding box center [880, 389] width 31 height 31
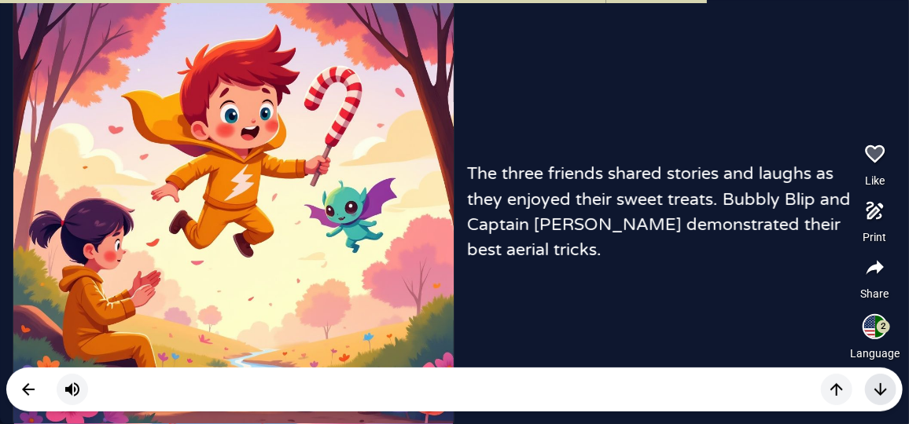
click at [884, 395] on icon "button" at bounding box center [880, 389] width 19 height 19
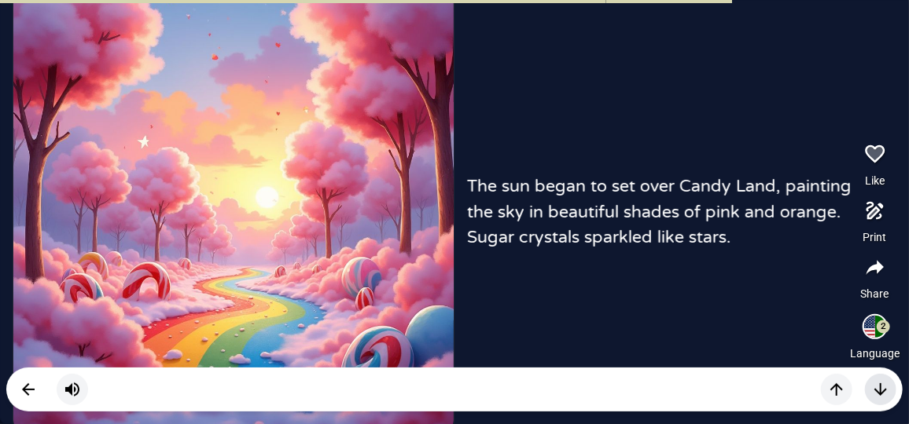
click at [885, 383] on icon "button" at bounding box center [880, 389] width 19 height 19
click at [876, 387] on icon "button" at bounding box center [880, 389] width 19 height 19
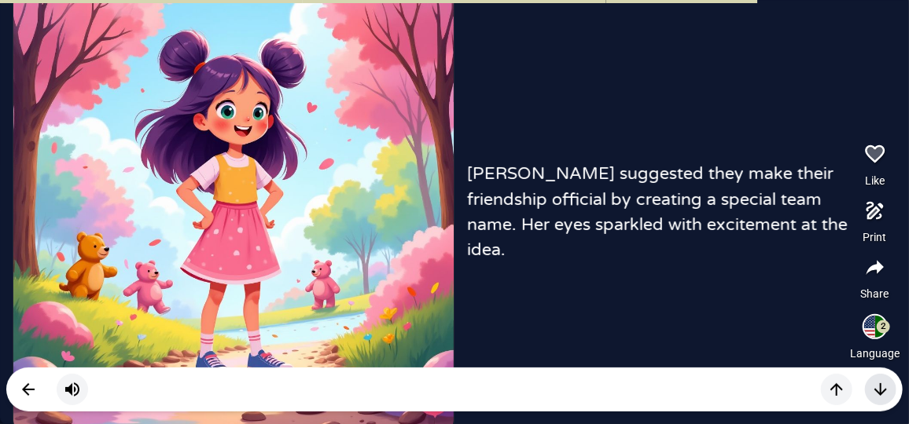
click at [868, 385] on button "button" at bounding box center [880, 389] width 31 height 31
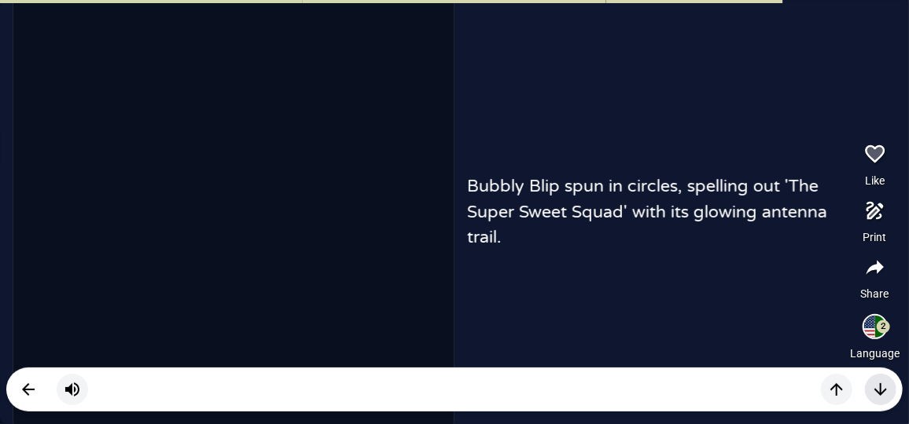
click at [883, 385] on icon "button" at bounding box center [880, 389] width 19 height 19
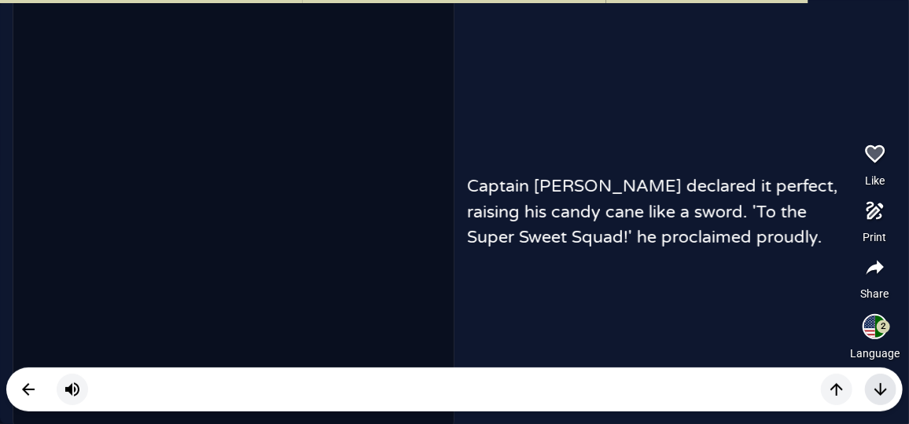
click at [865, 374] on button "button" at bounding box center [880, 389] width 31 height 31
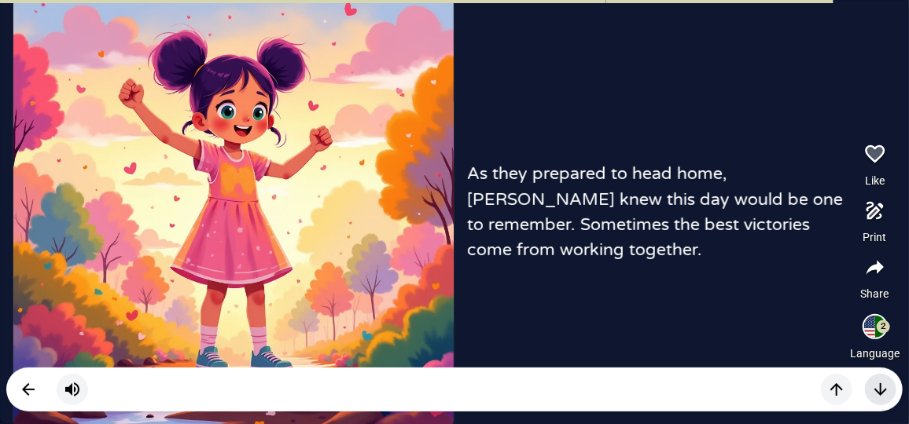
click at [865, 374] on button "button" at bounding box center [880, 389] width 31 height 31
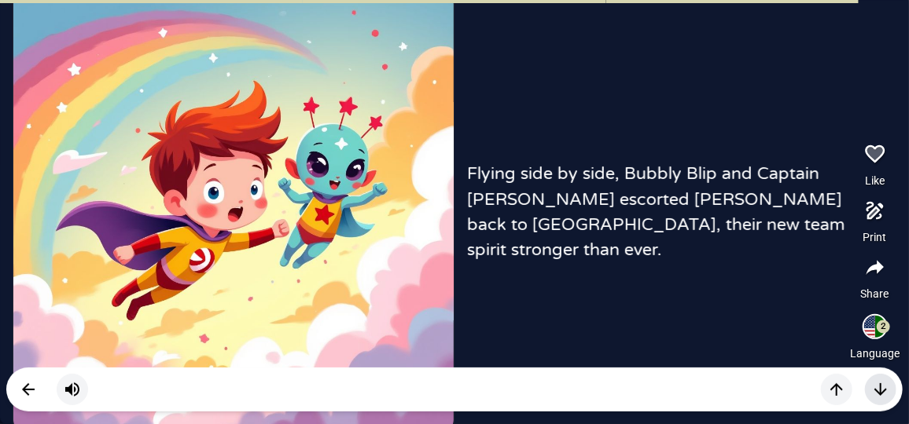
click at [886, 395] on icon "button" at bounding box center [880, 389] width 19 height 19
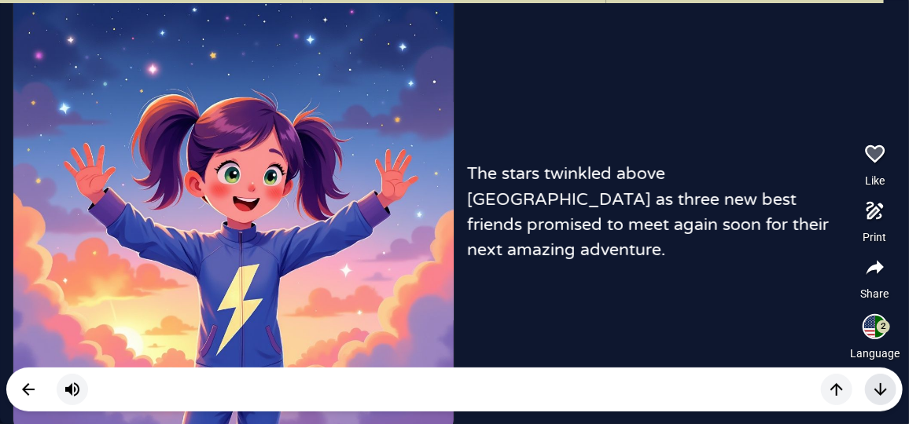
click at [886, 391] on icon "button" at bounding box center [880, 389] width 19 height 19
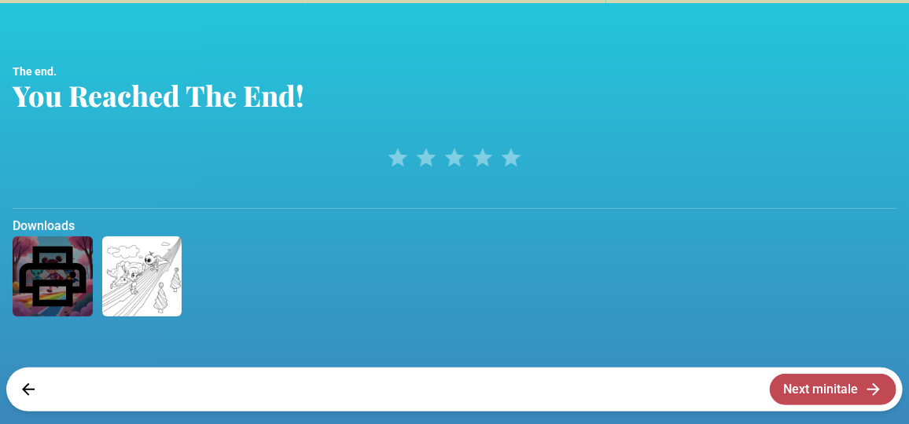
click at [886, 391] on button "Next minitale" at bounding box center [833, 389] width 127 height 31
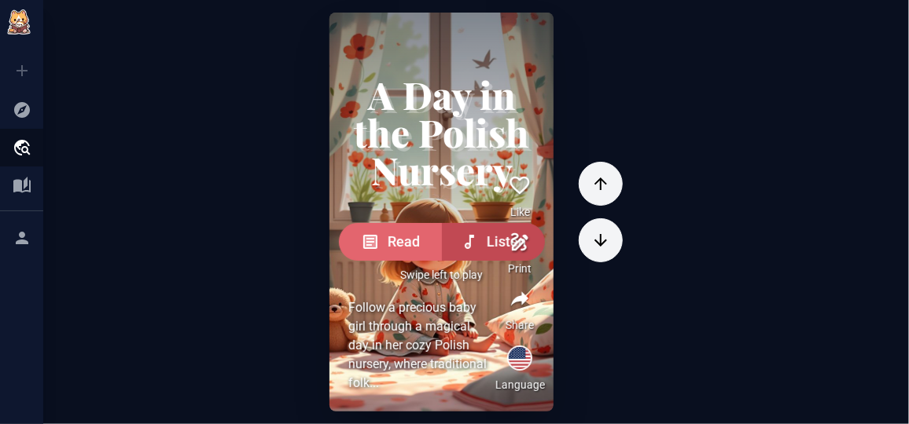
click at [405, 237] on span "Read" at bounding box center [404, 242] width 32 height 22
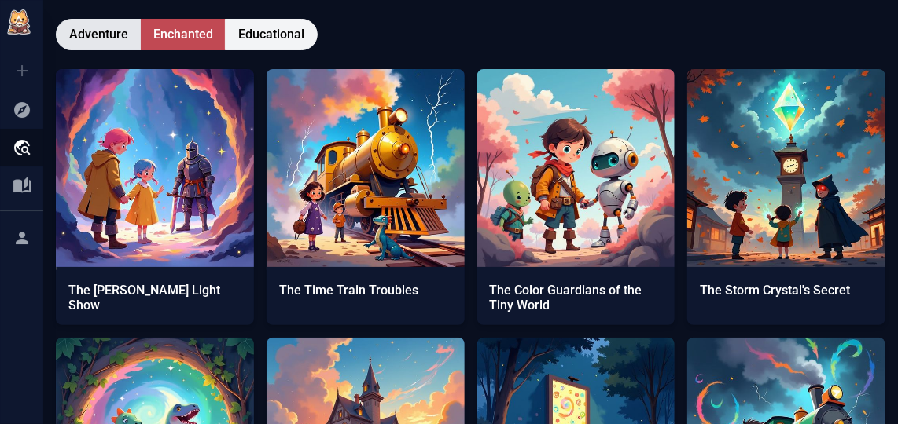
click at [74, 26] on span "Adventure" at bounding box center [98, 34] width 59 height 19
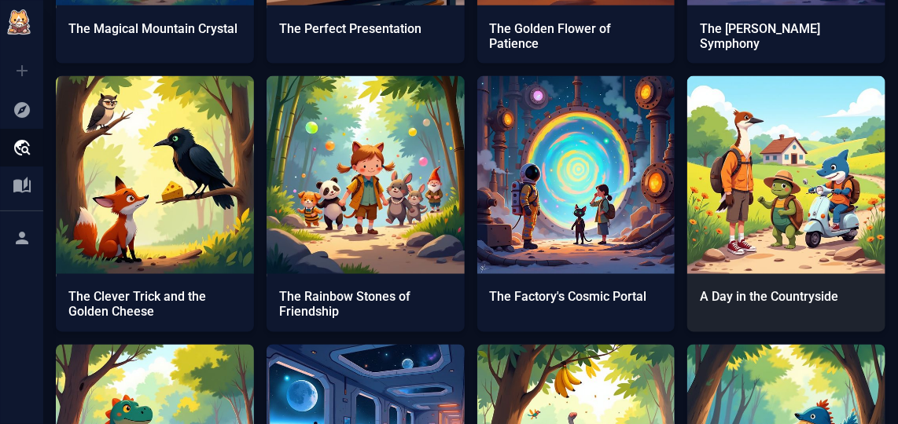
scroll to position [2930, 0]
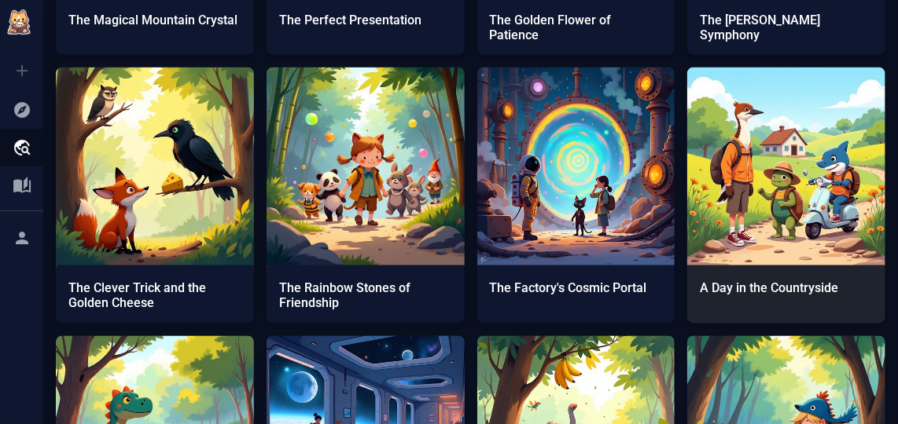
click at [722, 187] on img at bounding box center [786, 167] width 198 height 198
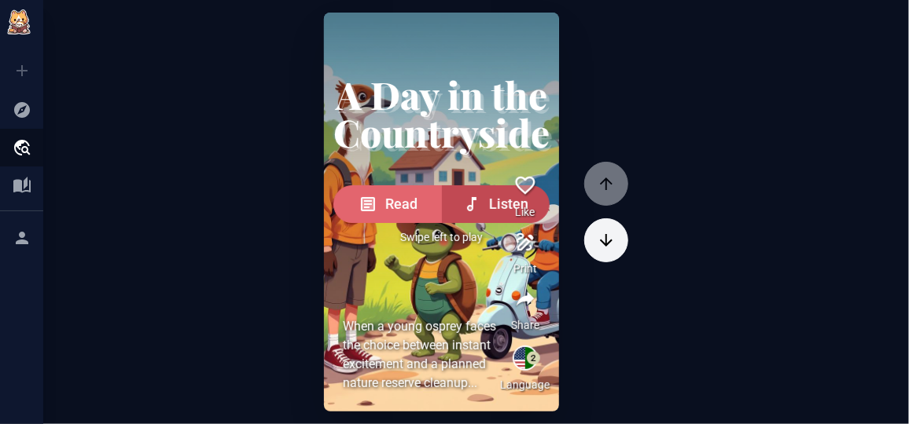
click at [334, 209] on button "Read" at bounding box center [387, 205] width 108 height 38
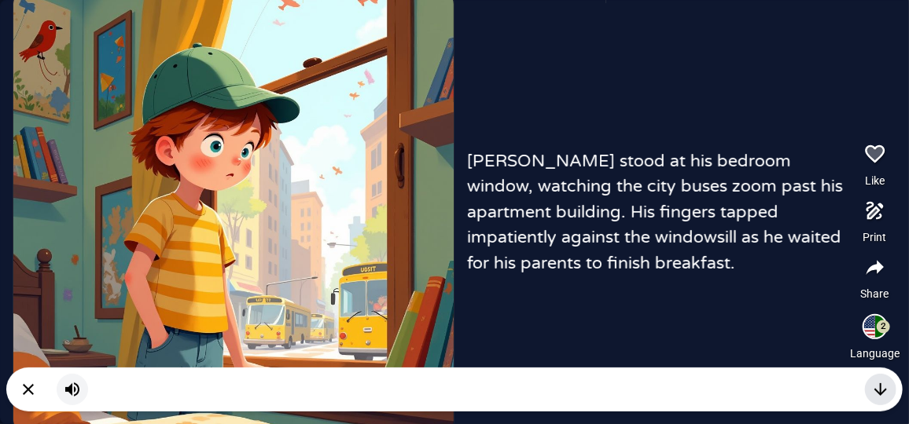
click at [856, 135] on button "button" at bounding box center [875, 154] width 38 height 38
click at [884, 398] on icon "button" at bounding box center [880, 389] width 19 height 19
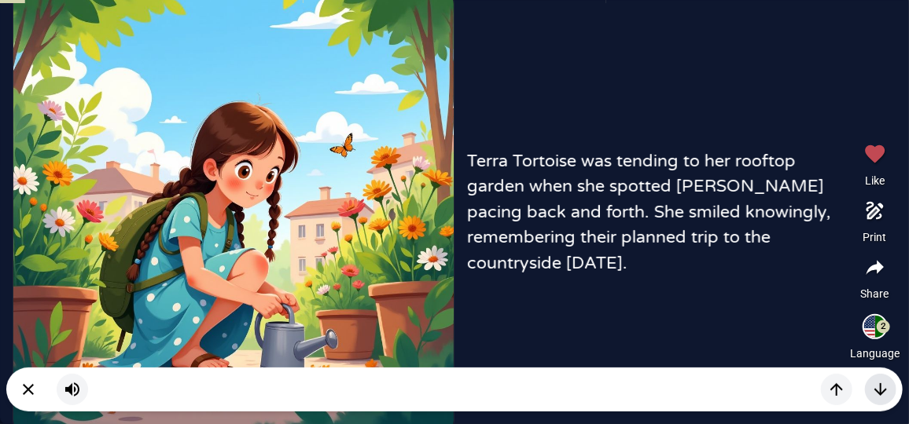
click at [876, 384] on icon "button" at bounding box center [880, 389] width 19 height 19
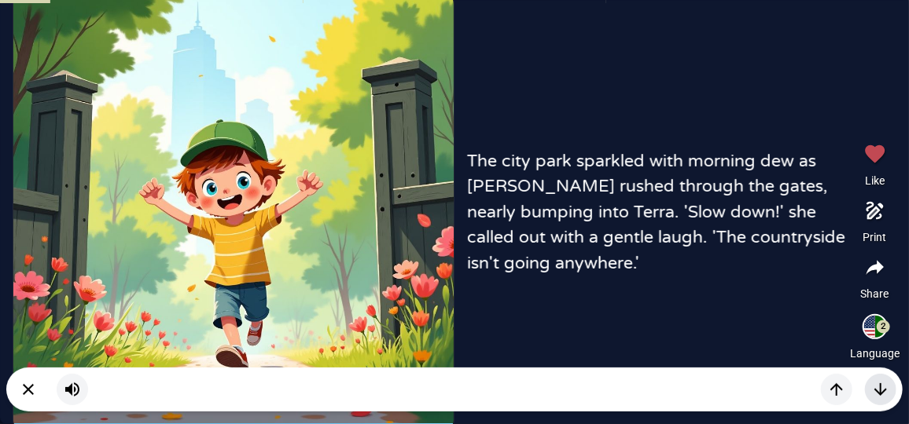
click at [882, 376] on button "button" at bounding box center [880, 389] width 31 height 31
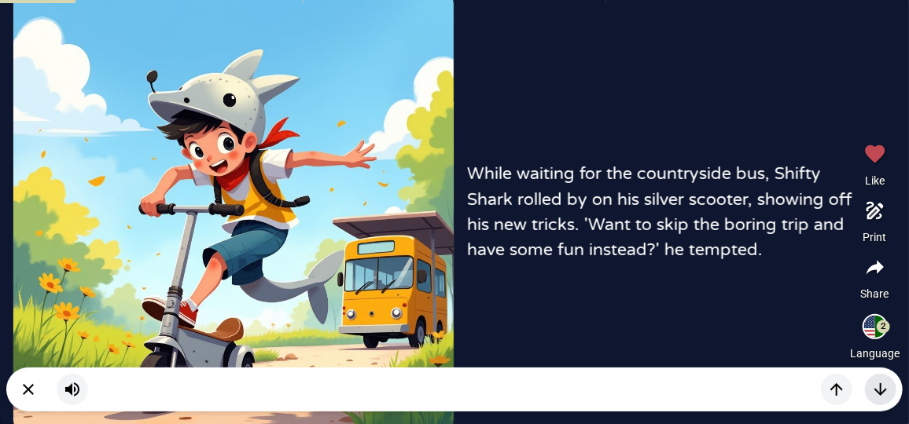
click at [875, 377] on button "button" at bounding box center [880, 389] width 31 height 31
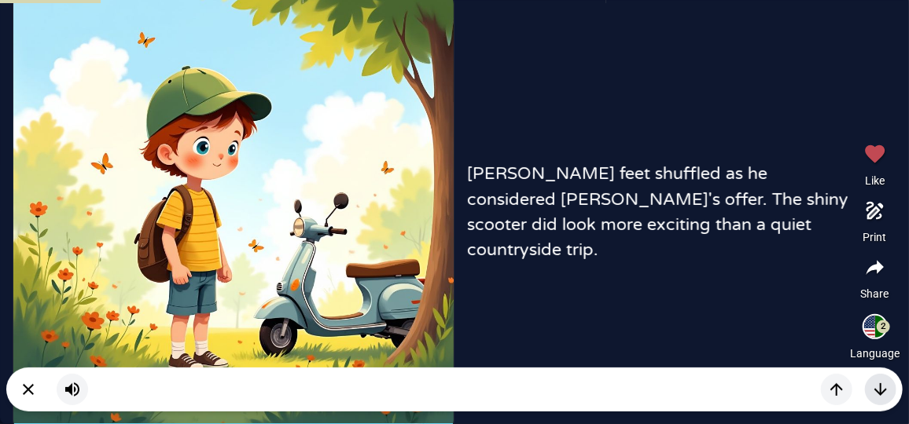
click at [882, 395] on icon "button" at bounding box center [880, 389] width 19 height 19
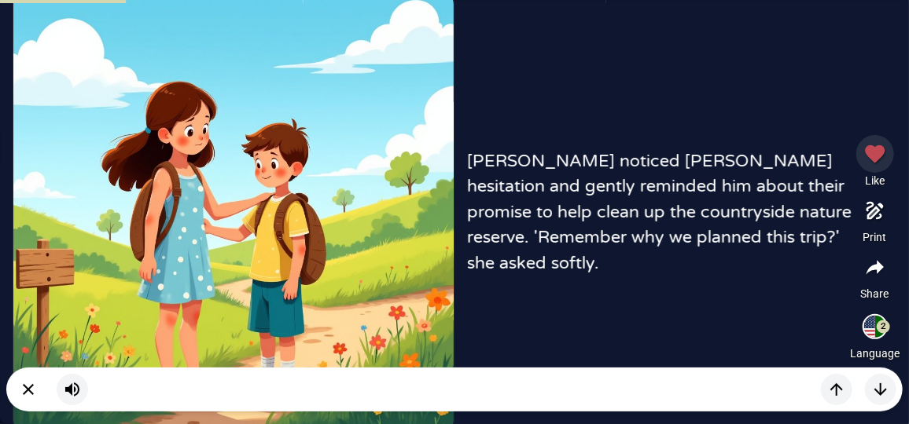
click at [865, 153] on icon "button" at bounding box center [875, 154] width 24 height 24
click at [877, 391] on icon "button" at bounding box center [880, 390] width 13 height 13
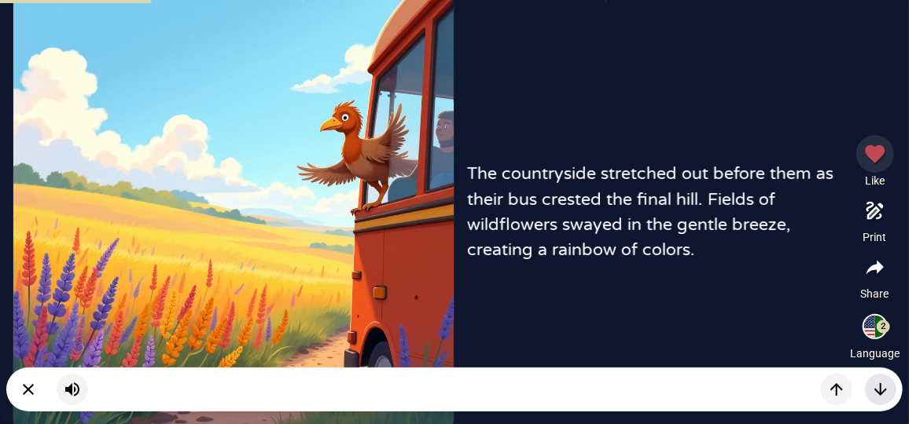
click at [881, 389] on icon "button" at bounding box center [880, 390] width 13 height 13
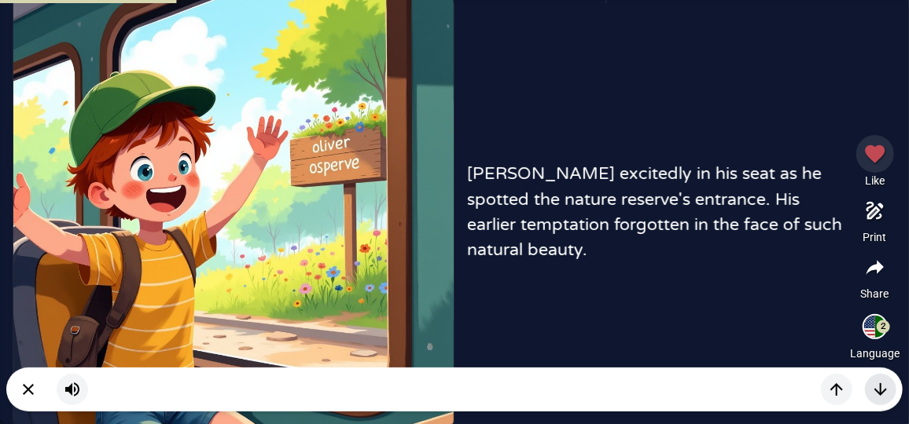
click at [890, 395] on button "button" at bounding box center [880, 389] width 31 height 31
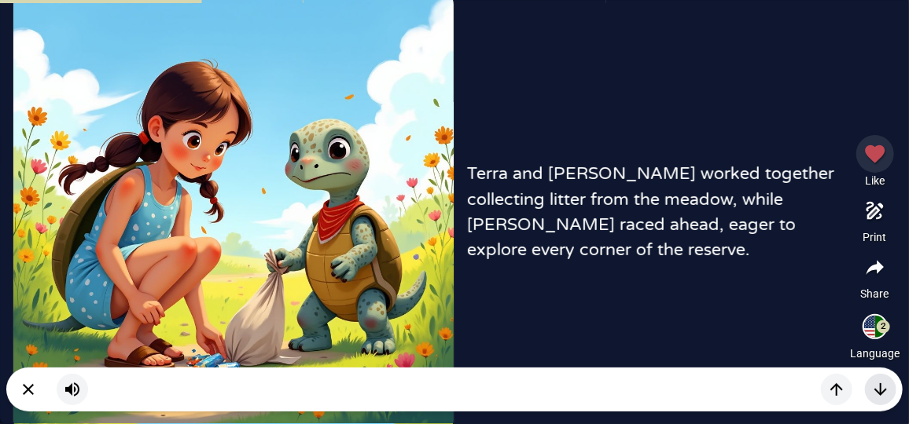
click at [884, 400] on button "button" at bounding box center [880, 389] width 31 height 31
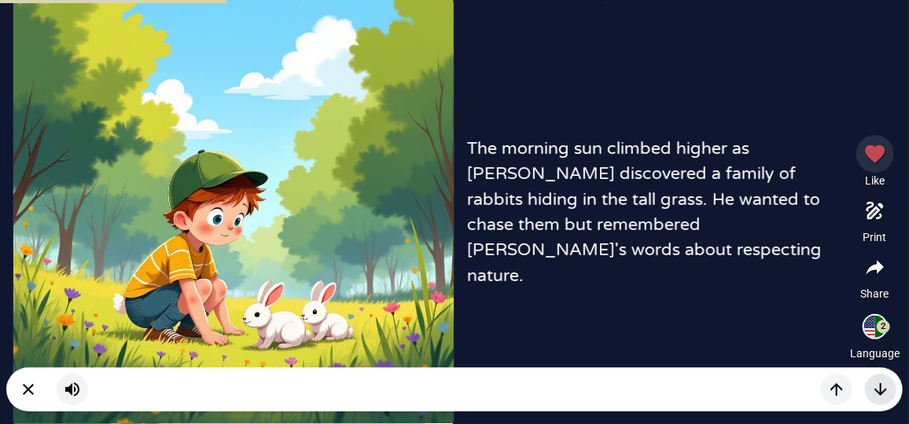
click at [886, 383] on icon "button" at bounding box center [880, 389] width 19 height 19
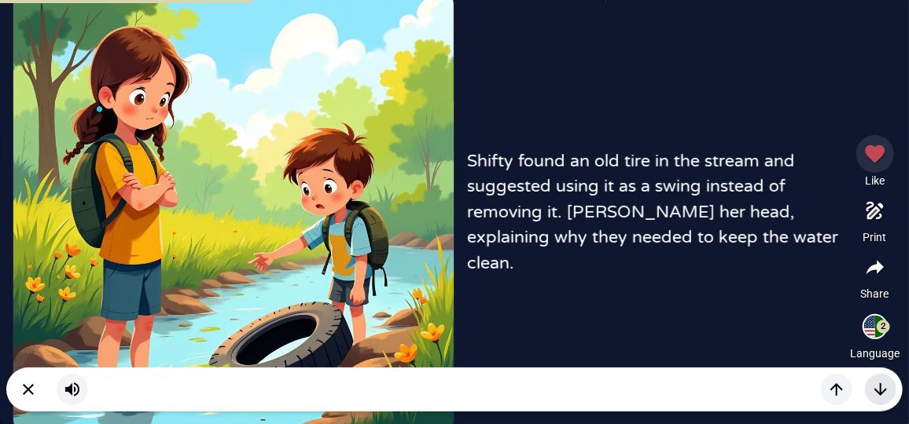
click at [876, 391] on icon "button" at bounding box center [880, 390] width 13 height 13
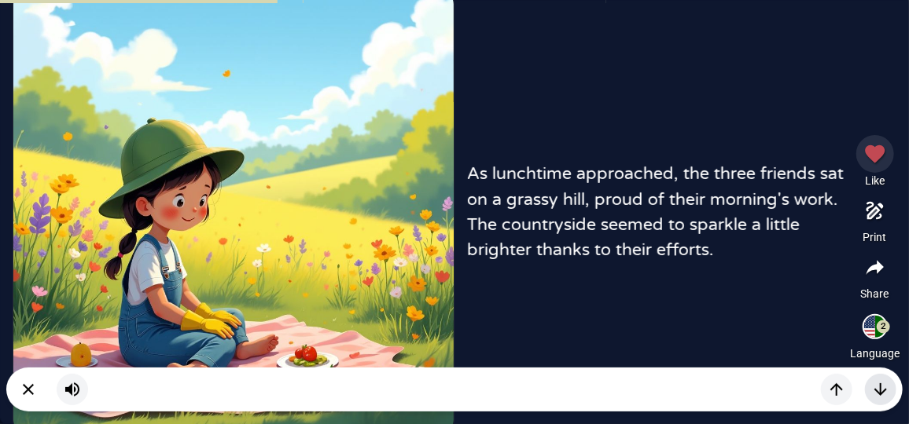
click at [895, 385] on button "button" at bounding box center [880, 389] width 31 height 31
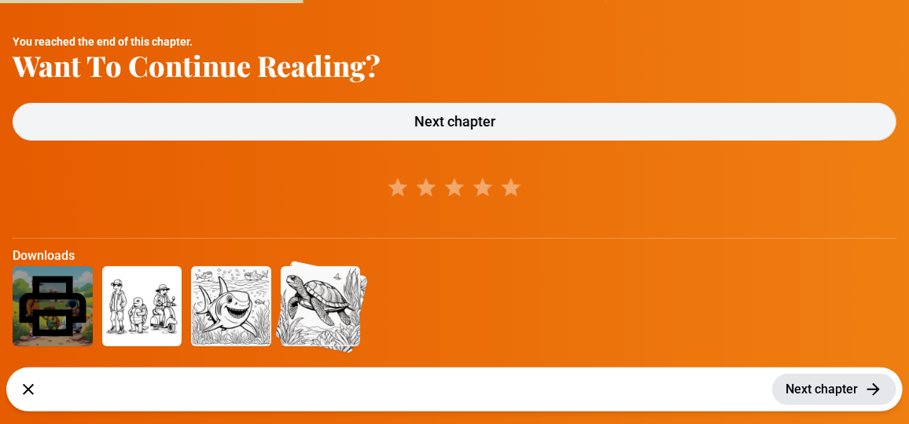
click at [840, 382] on span "Next chapter" at bounding box center [821, 389] width 72 height 19
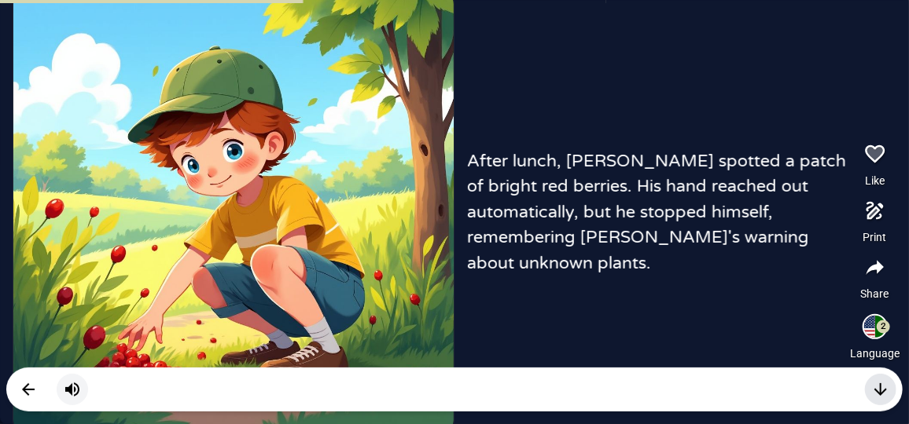
click at [884, 395] on icon "button" at bounding box center [880, 389] width 19 height 19
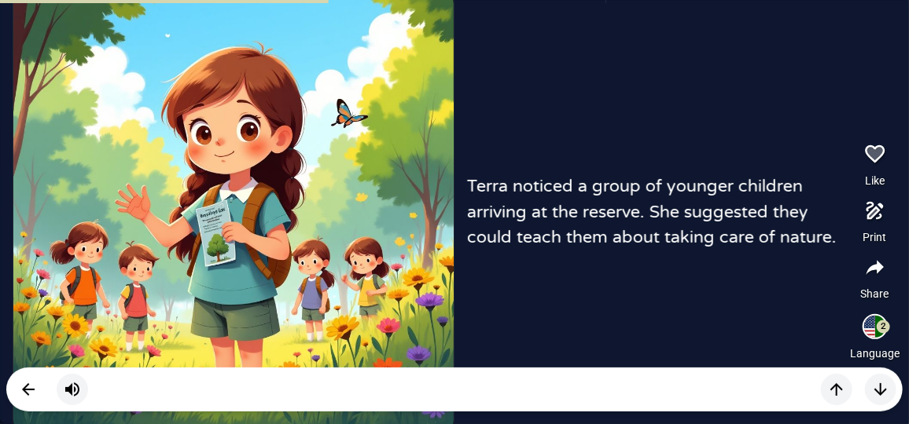
click at [231, 284] on picture at bounding box center [233, 212] width 441 height 440
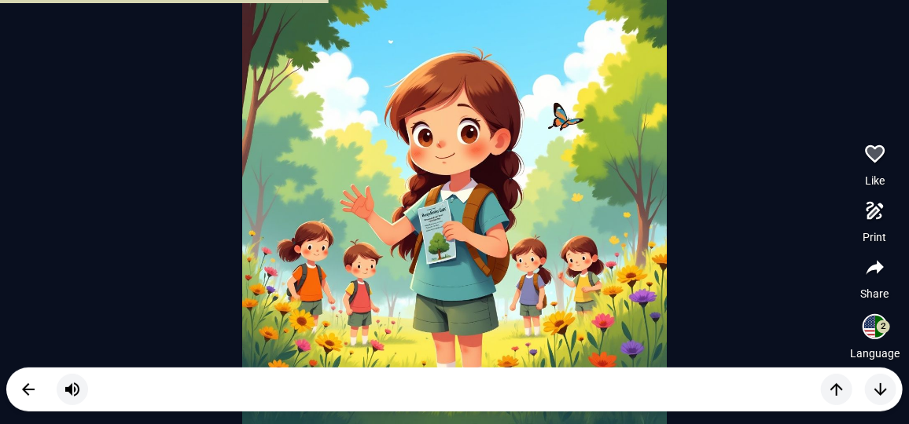
click at [231, 284] on div at bounding box center [454, 212] width 909 height 424
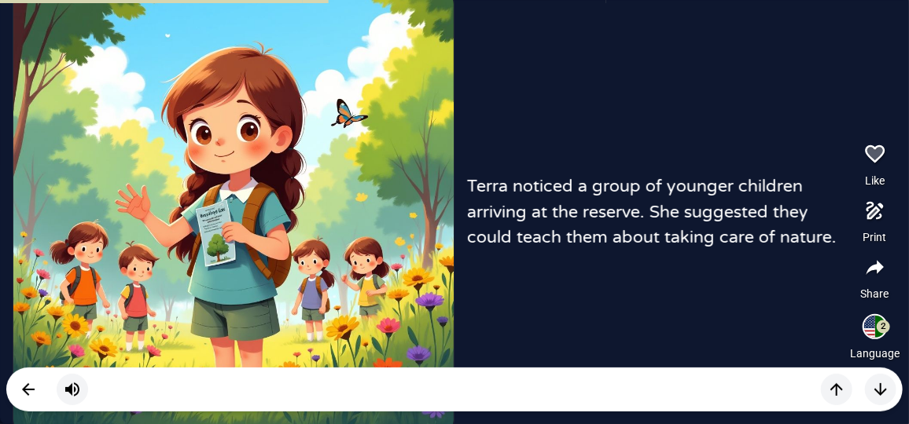
click at [263, 246] on picture at bounding box center [233, 212] width 441 height 440
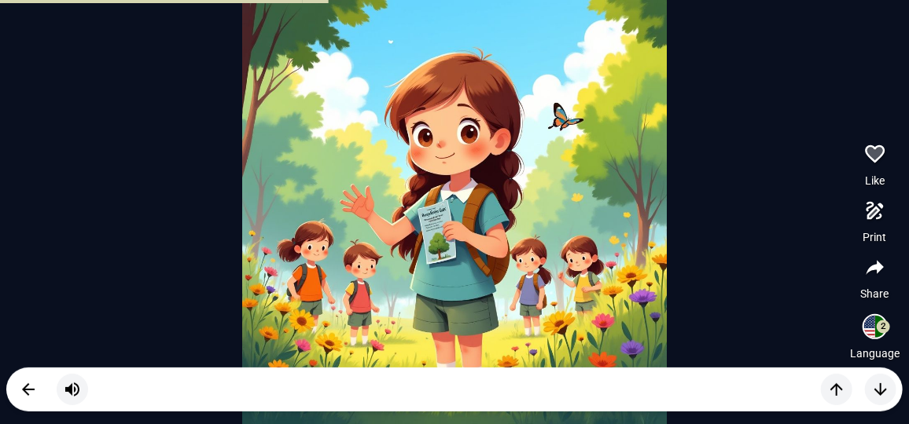
click at [263, 246] on picture at bounding box center [454, 212] width 424 height 424
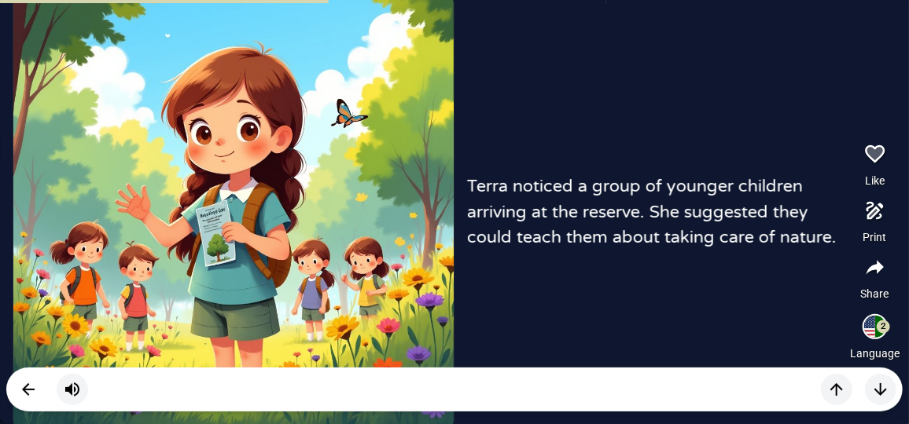
click at [273, 248] on picture at bounding box center [233, 212] width 441 height 440
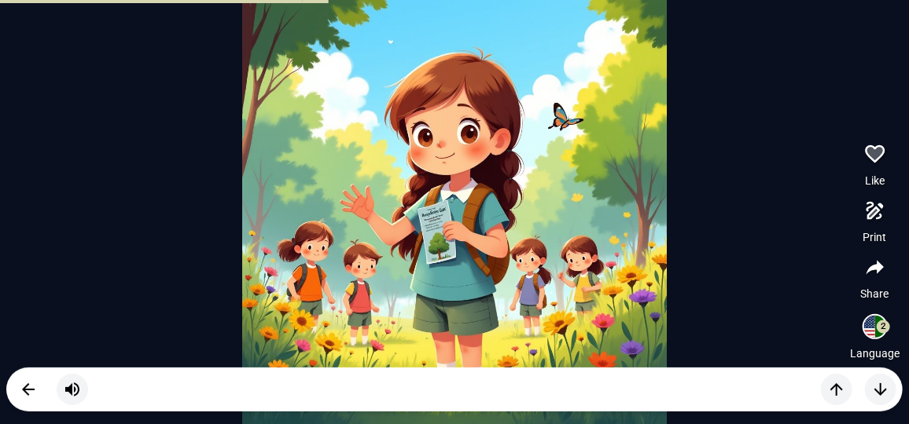
click at [487, 284] on picture at bounding box center [454, 212] width 424 height 424
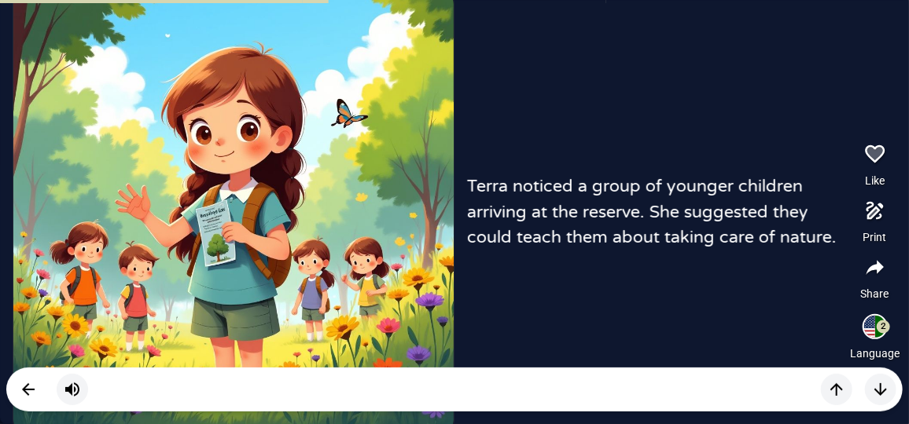
click at [487, 284] on div "Terra noticed a group of younger children arriving at the reserve. She suggeste…" at bounding box center [454, 212] width 909 height 424
click at [881, 388] on icon "button" at bounding box center [880, 389] width 19 height 19
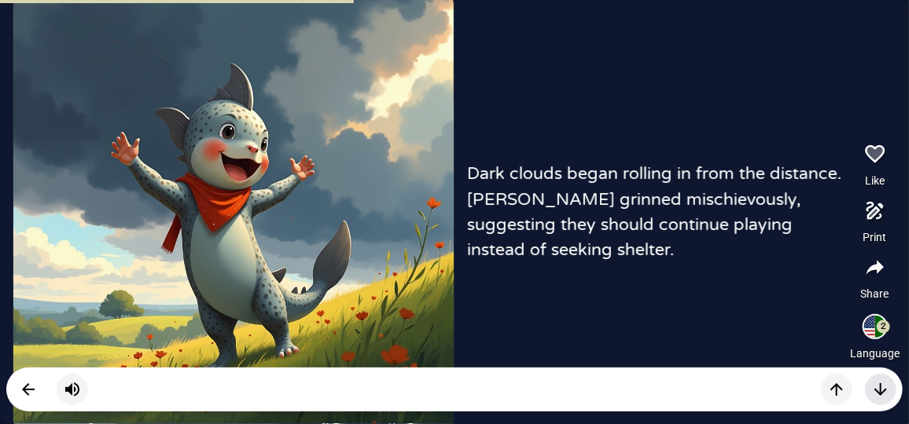
click at [891, 380] on button "button" at bounding box center [880, 389] width 31 height 31
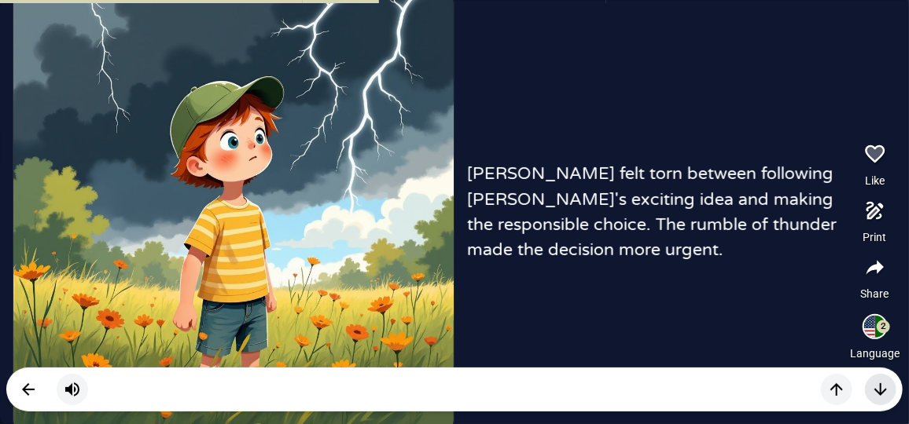
click at [891, 380] on button "button" at bounding box center [880, 389] width 31 height 31
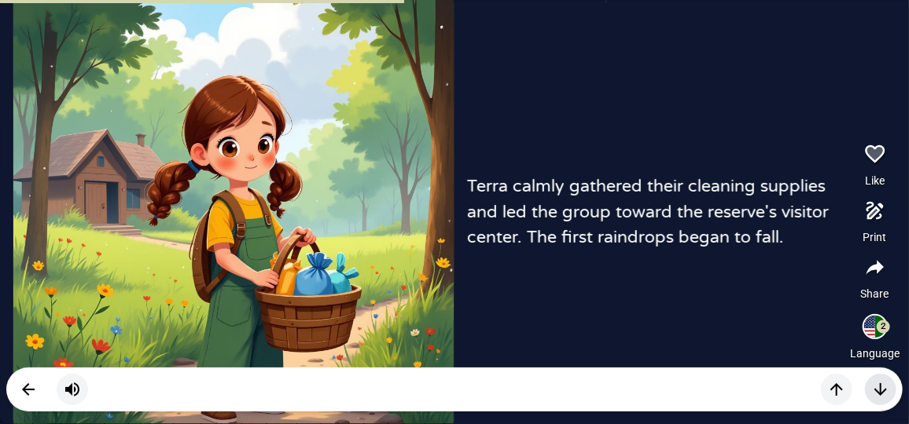
click at [891, 380] on button "button" at bounding box center [880, 389] width 31 height 31
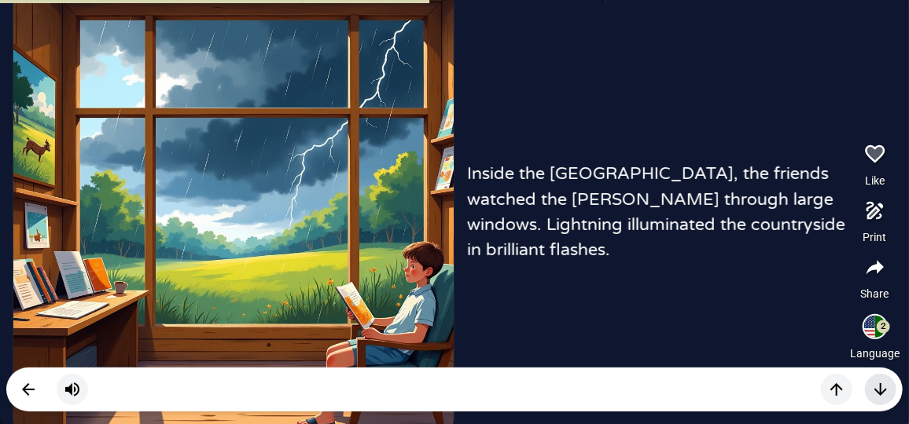
click at [891, 382] on button "button" at bounding box center [880, 389] width 31 height 31
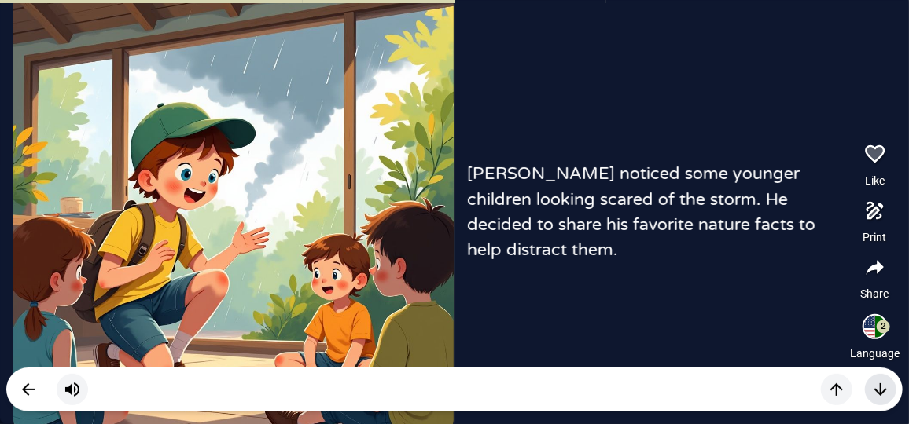
click at [891, 382] on button "button" at bounding box center [880, 389] width 31 height 31
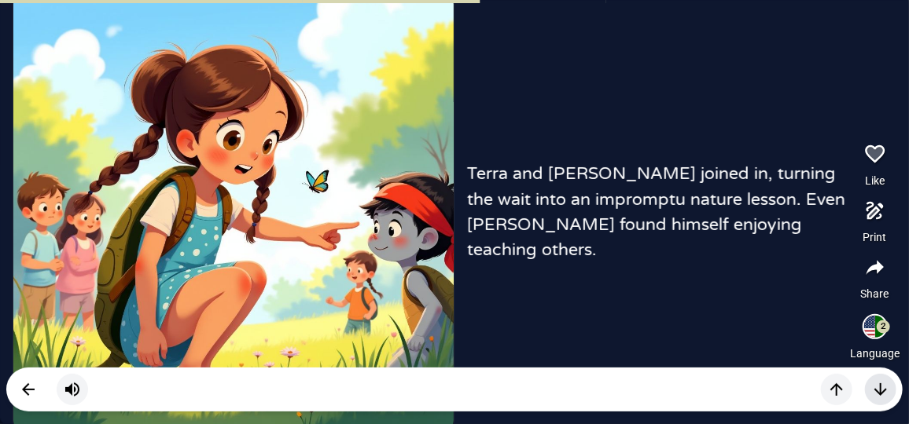
click at [891, 382] on button "button" at bounding box center [880, 389] width 31 height 31
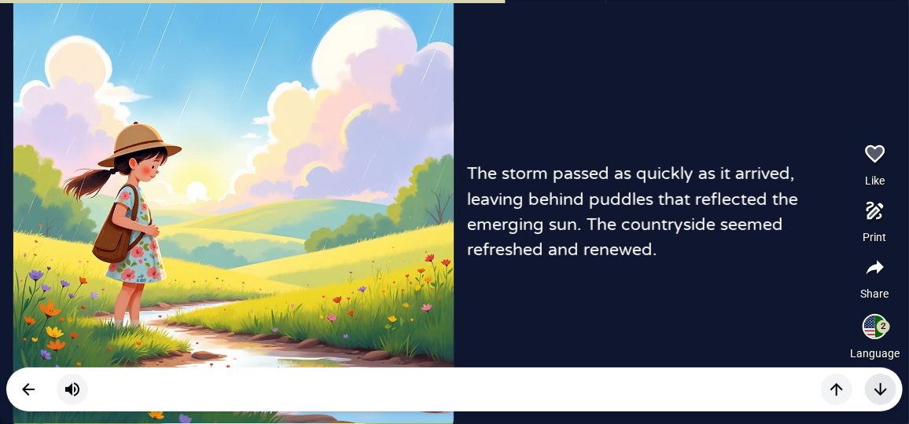
click at [891, 382] on button "button" at bounding box center [880, 389] width 31 height 31
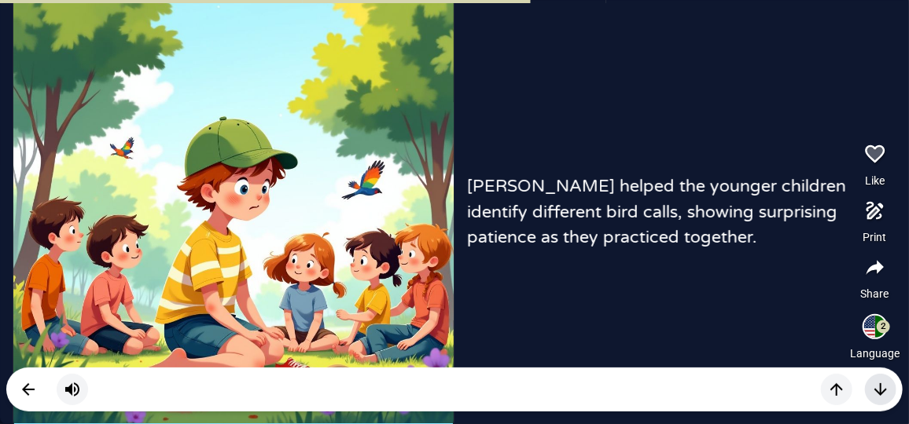
click at [891, 382] on button "button" at bounding box center [880, 389] width 31 height 31
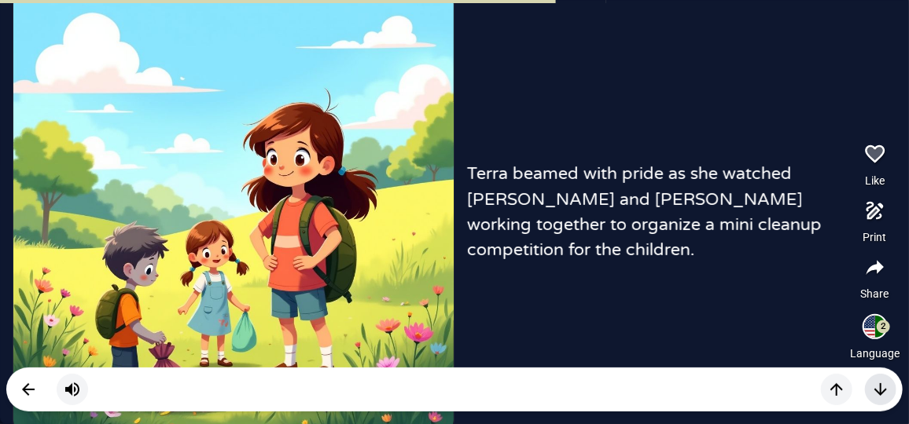
click at [891, 382] on button "button" at bounding box center [880, 389] width 31 height 31
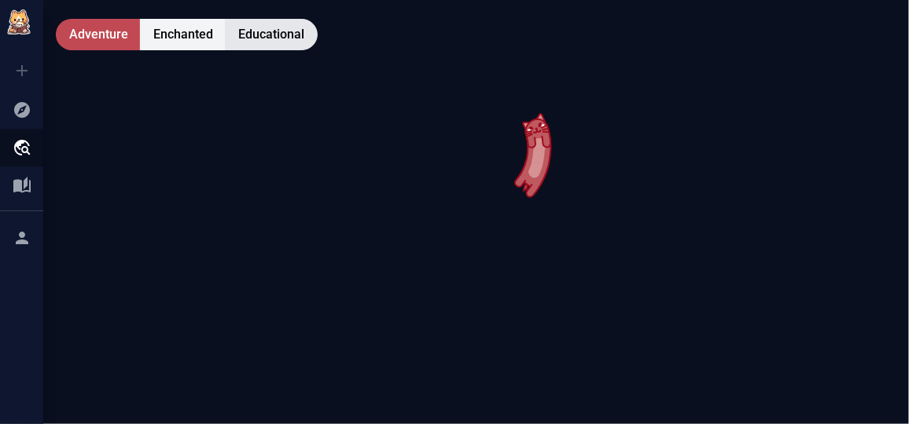
click at [248, 36] on span "Educational" at bounding box center [271, 34] width 66 height 19
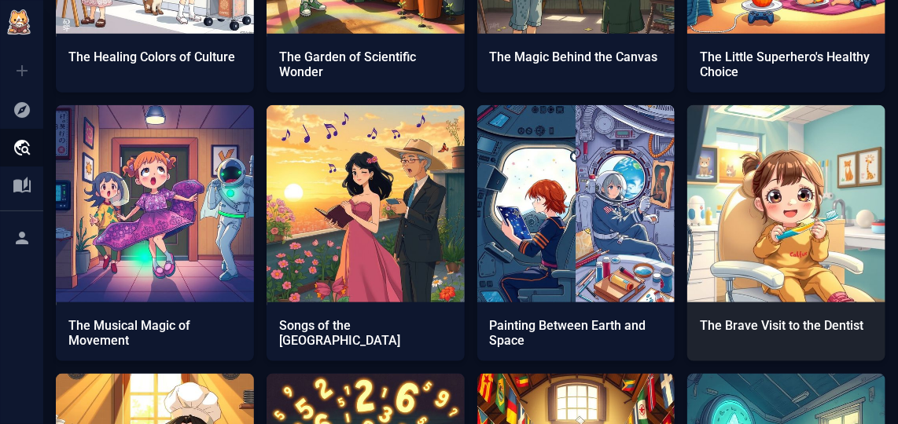
scroll to position [2572, 0]
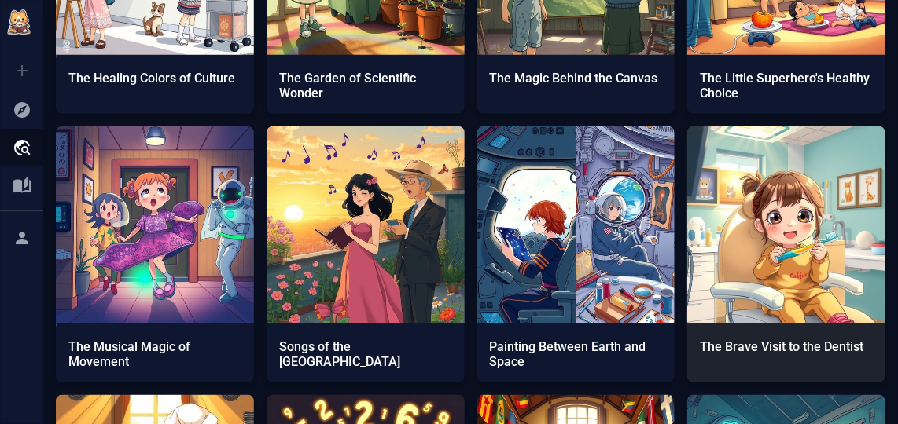
click at [774, 221] on img at bounding box center [786, 226] width 198 height 198
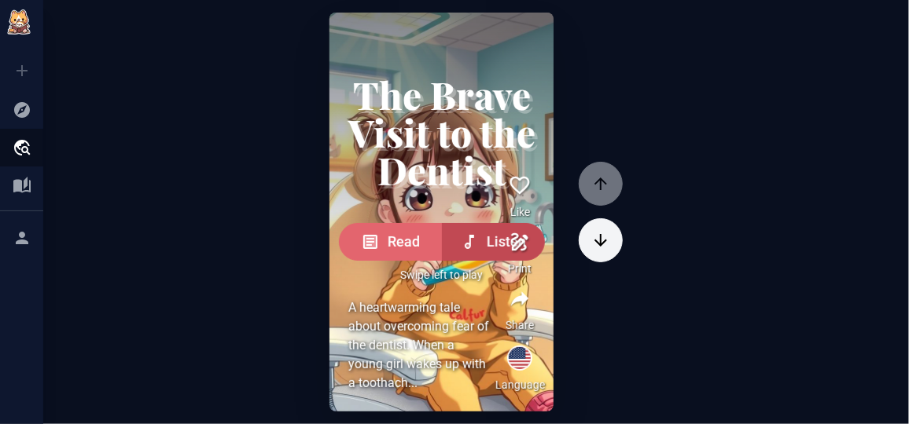
click at [360, 226] on button "Read" at bounding box center [390, 242] width 103 height 38
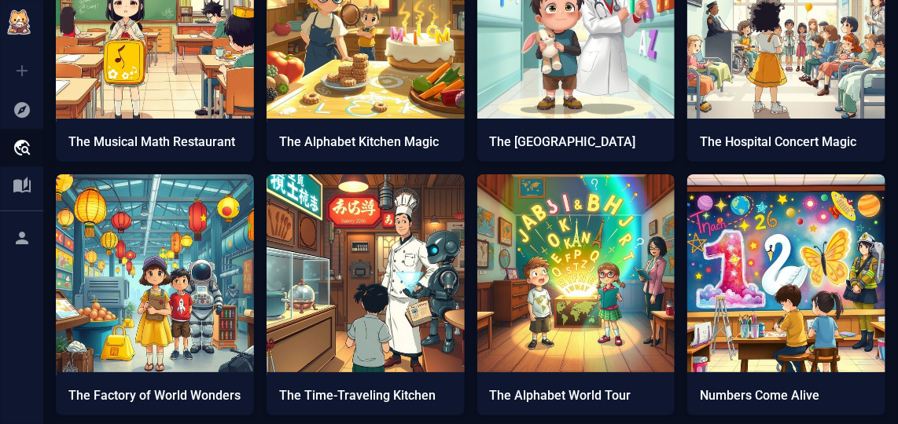
scroll to position [1858, 0]
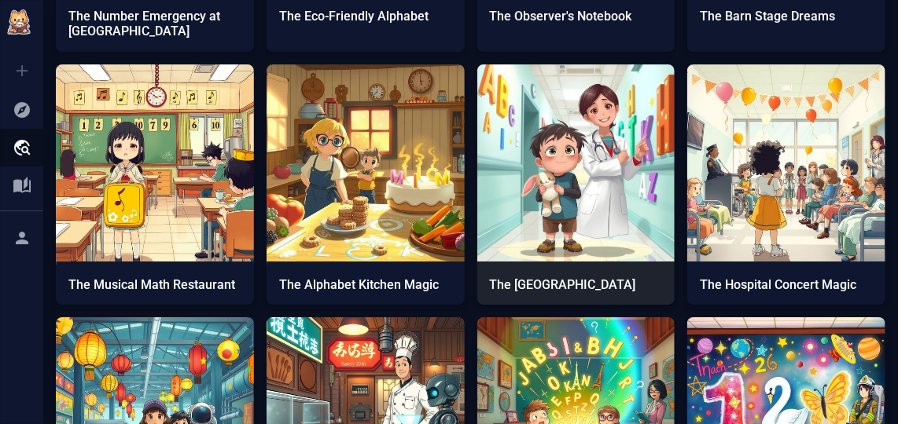
click at [593, 252] on img at bounding box center [576, 163] width 198 height 198
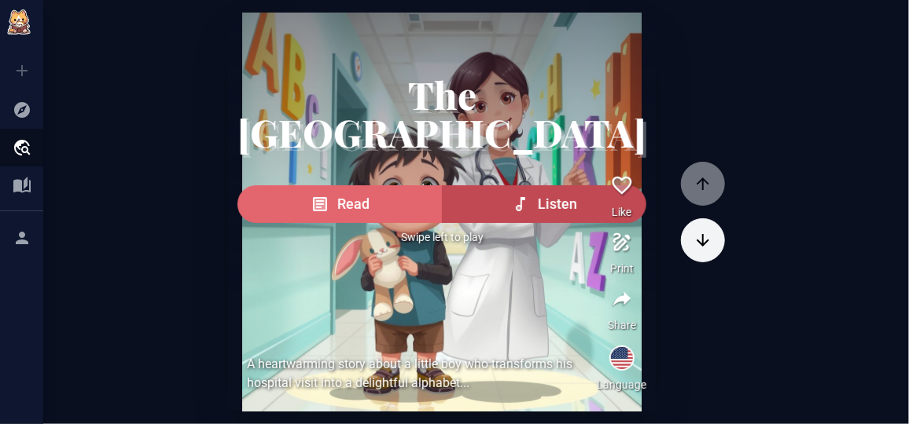
click at [329, 214] on icon "button" at bounding box center [320, 204] width 19 height 19
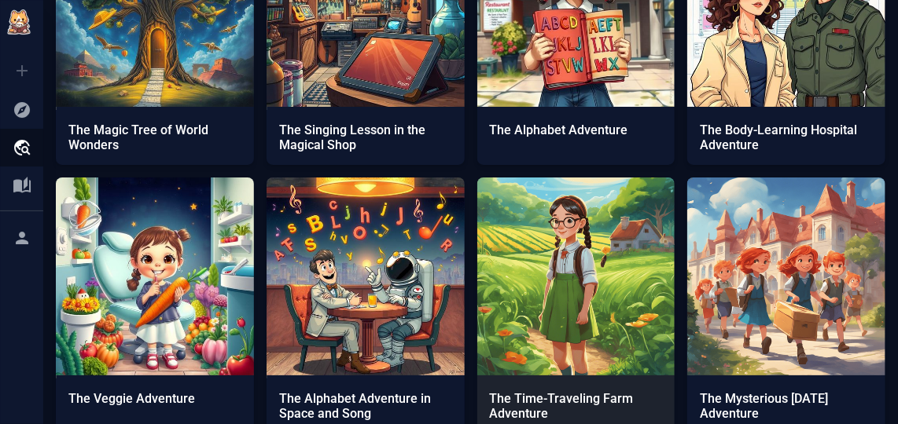
scroll to position [6276, 0]
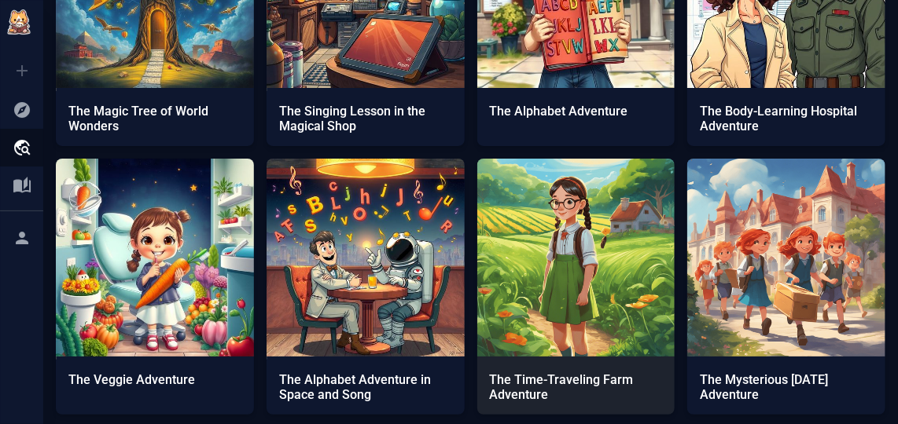
click at [627, 287] on img at bounding box center [576, 258] width 198 height 198
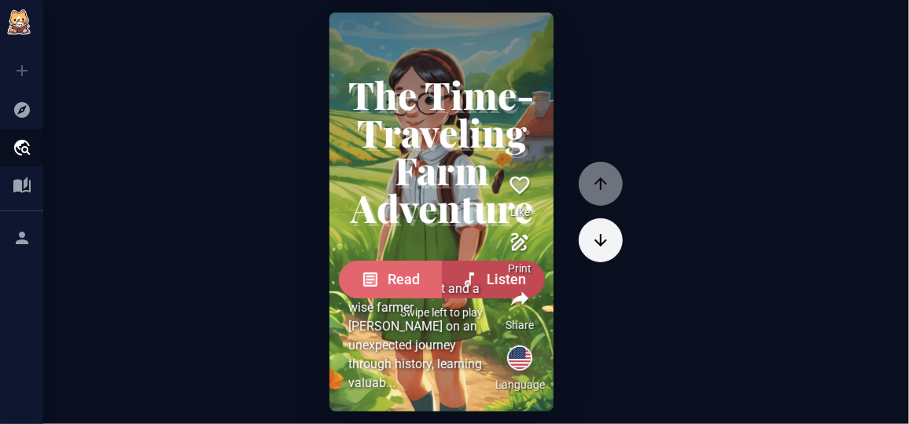
click at [367, 272] on icon "button" at bounding box center [370, 279] width 19 height 19
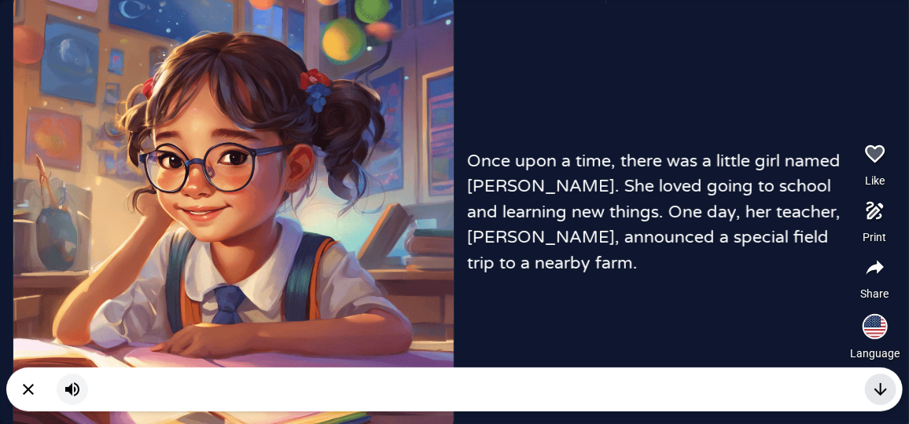
click at [885, 388] on icon "button" at bounding box center [880, 389] width 19 height 19
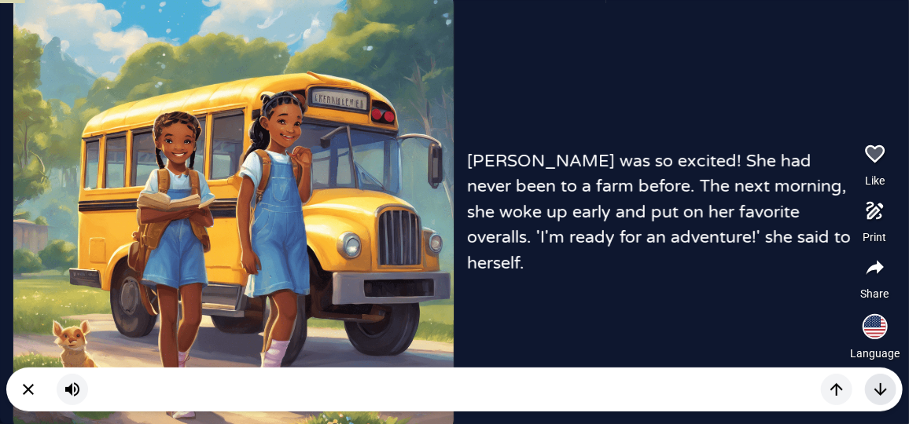
click at [874, 394] on icon "button" at bounding box center [880, 389] width 19 height 19
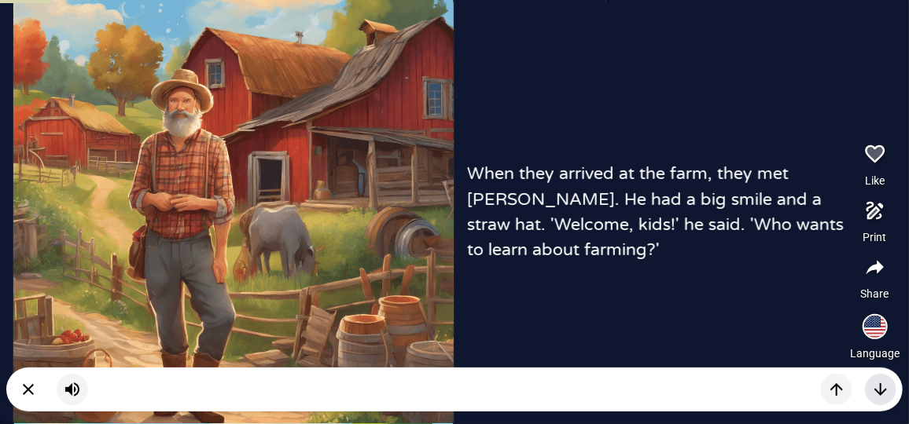
click at [880, 389] on icon "button" at bounding box center [880, 390] width 13 height 13
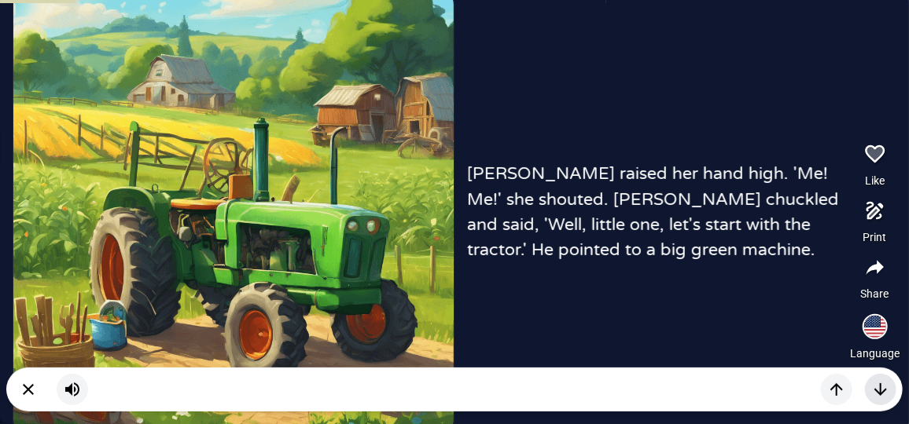
click at [880, 389] on icon "button" at bounding box center [880, 390] width 13 height 13
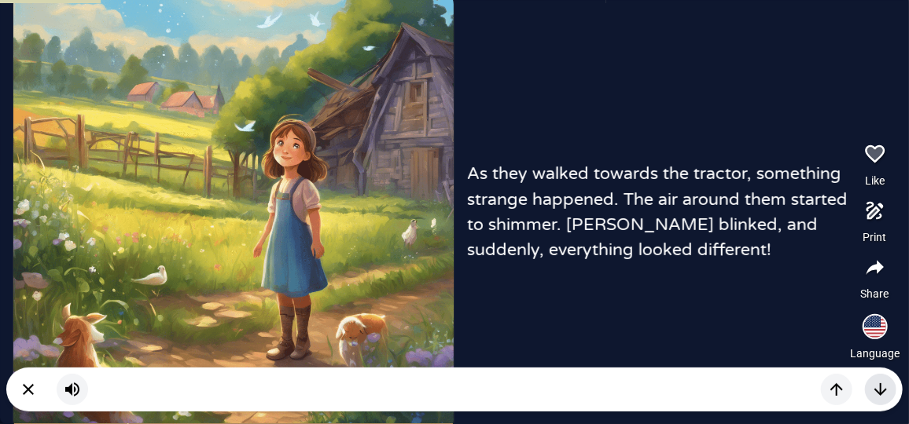
click at [880, 389] on icon "button" at bounding box center [880, 390] width 13 height 13
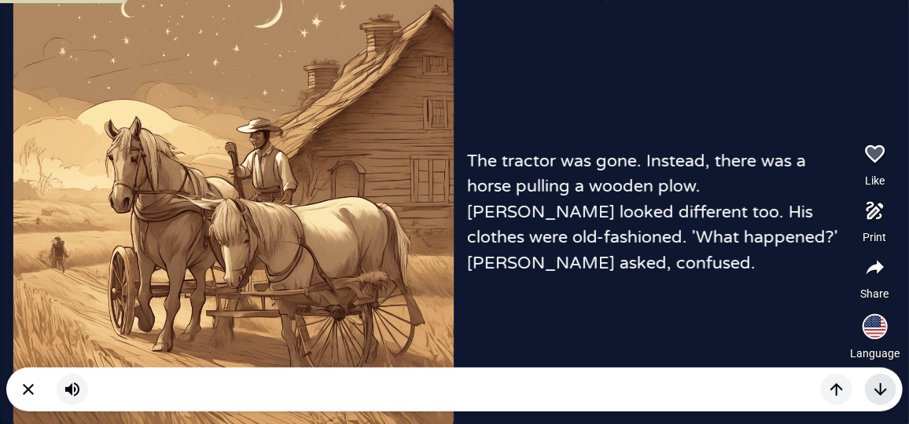
click at [880, 389] on icon "button" at bounding box center [880, 390] width 13 height 13
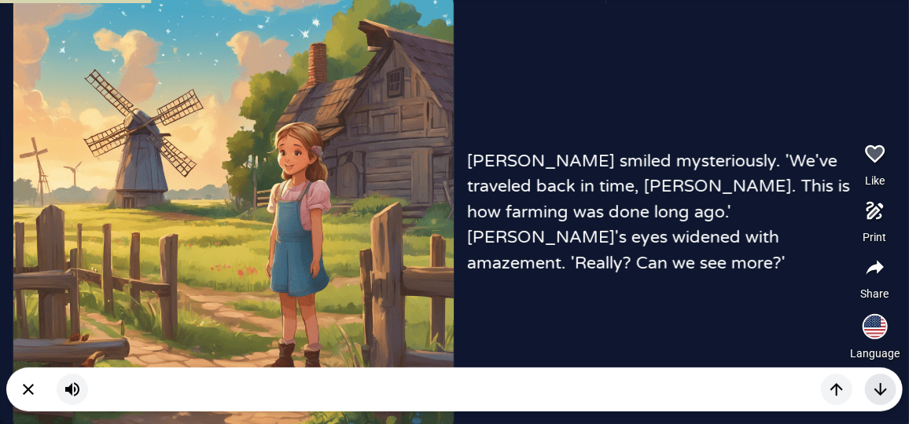
click at [880, 389] on icon "button" at bounding box center [880, 390] width 13 height 13
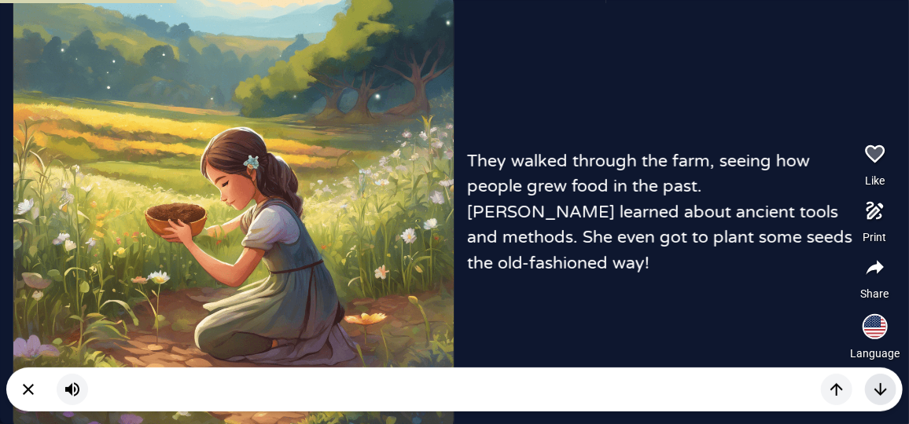
click at [880, 389] on icon "button" at bounding box center [880, 390] width 13 height 13
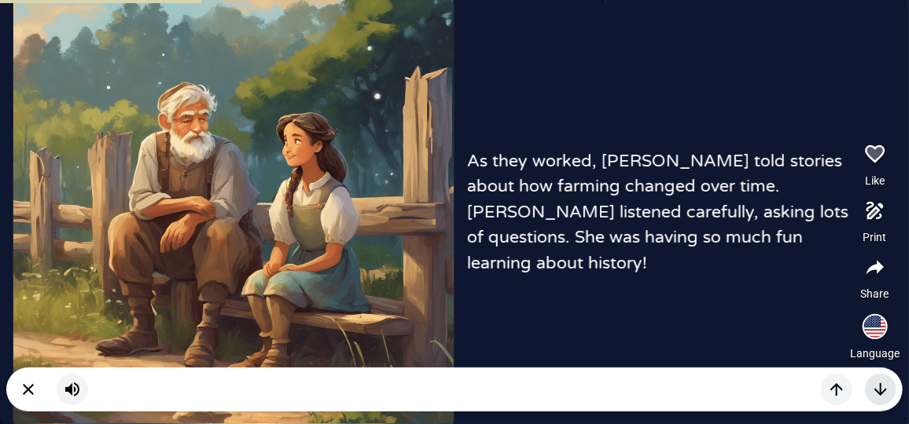
click at [880, 389] on icon "button" at bounding box center [880, 390] width 13 height 13
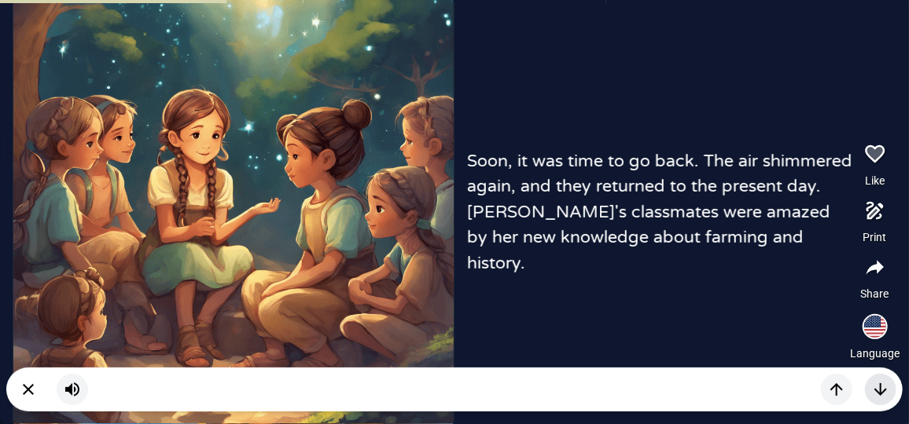
click at [880, 389] on icon "button" at bounding box center [880, 390] width 13 height 13
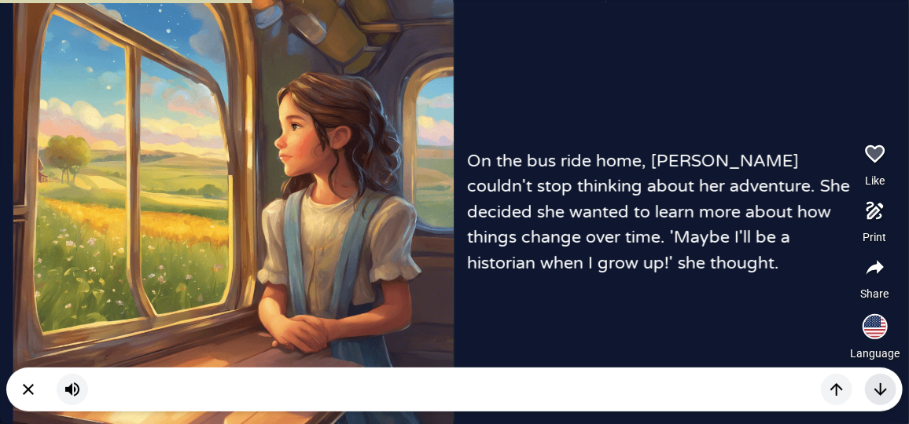
click at [880, 389] on icon "button" at bounding box center [880, 390] width 13 height 13
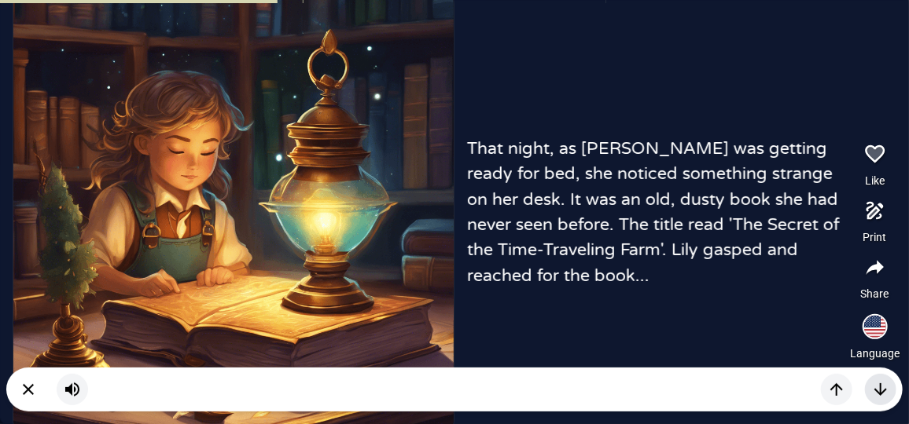
click at [880, 389] on icon "button" at bounding box center [880, 390] width 13 height 13
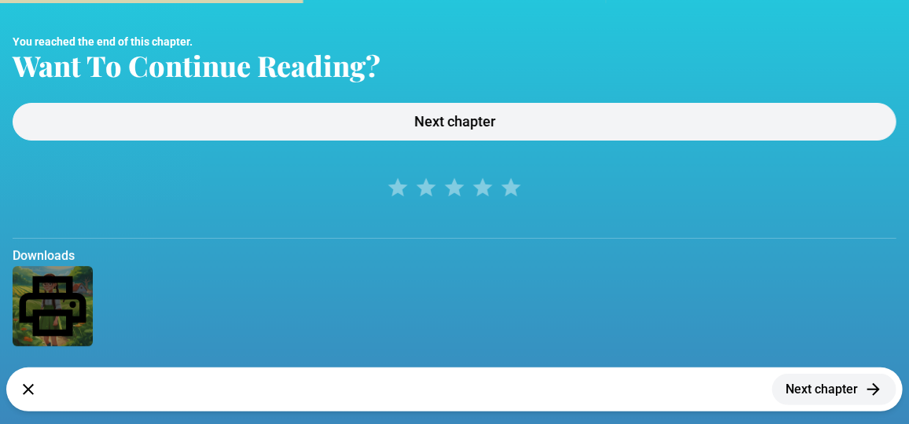
click at [880, 389] on icon "button" at bounding box center [873, 389] width 19 height 19
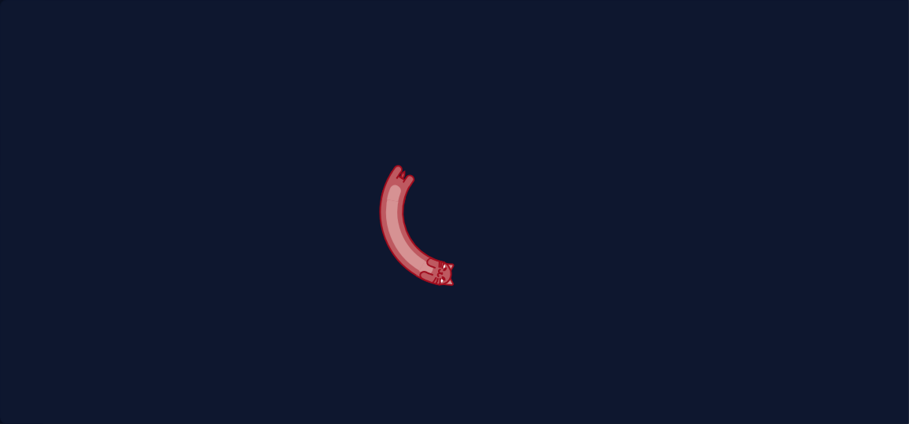
click at [881, 371] on div at bounding box center [454, 212] width 909 height 424
